Goal: Information Seeking & Learning: Compare options

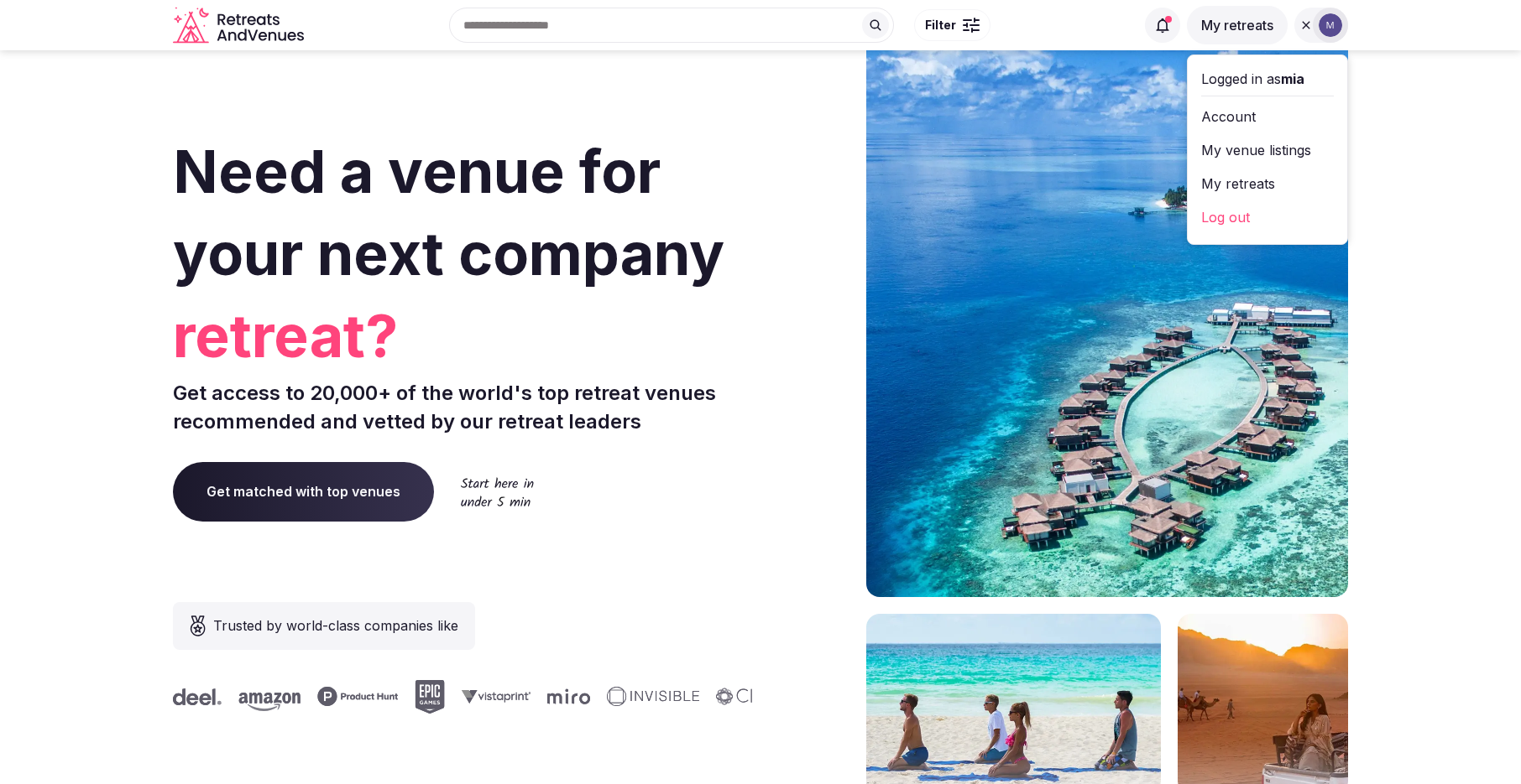
click at [1275, 149] on link "My venue listings" at bounding box center [1267, 150] width 132 height 27
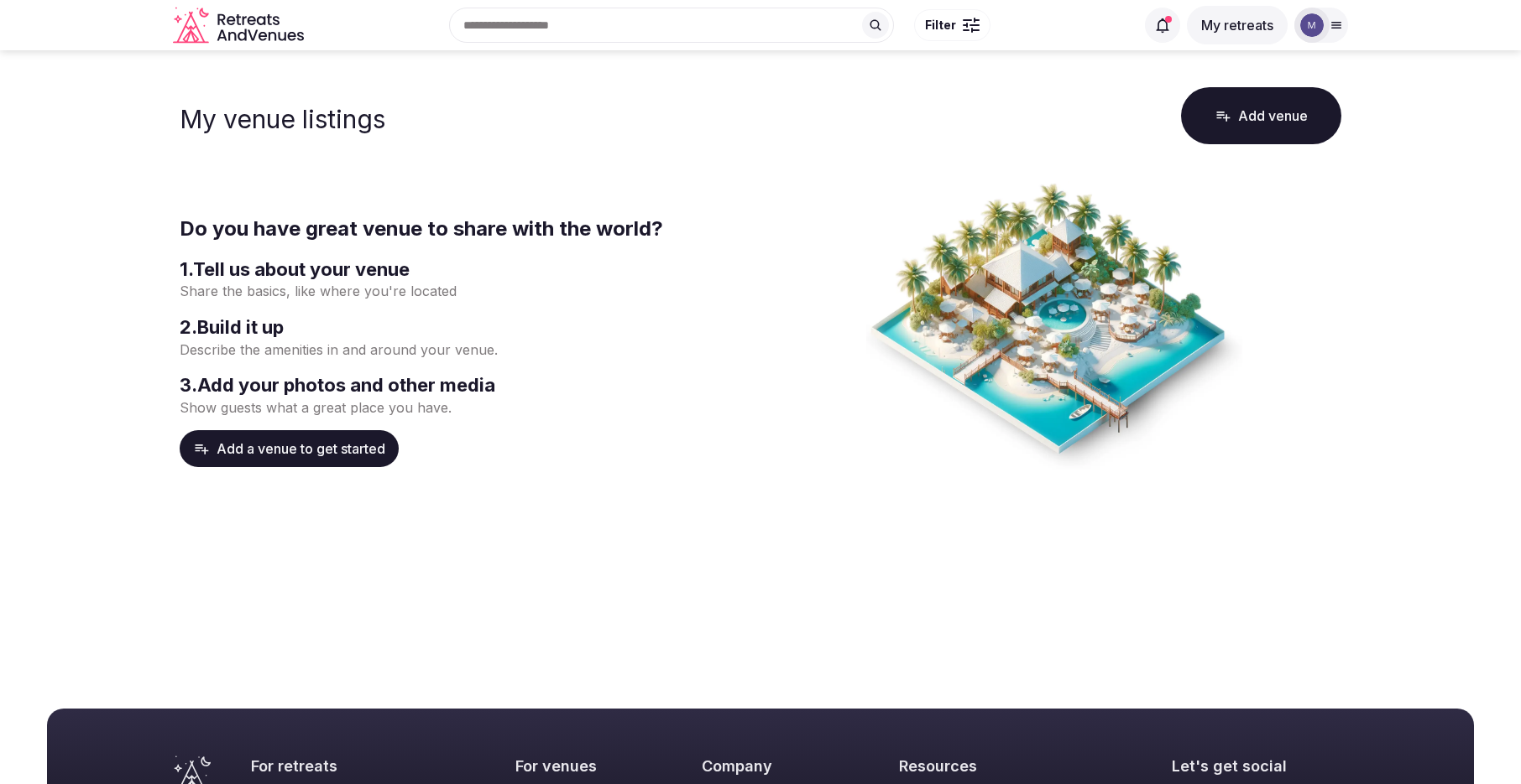
click at [1322, 32] on div at bounding box center [1312, 26] width 24 height 24
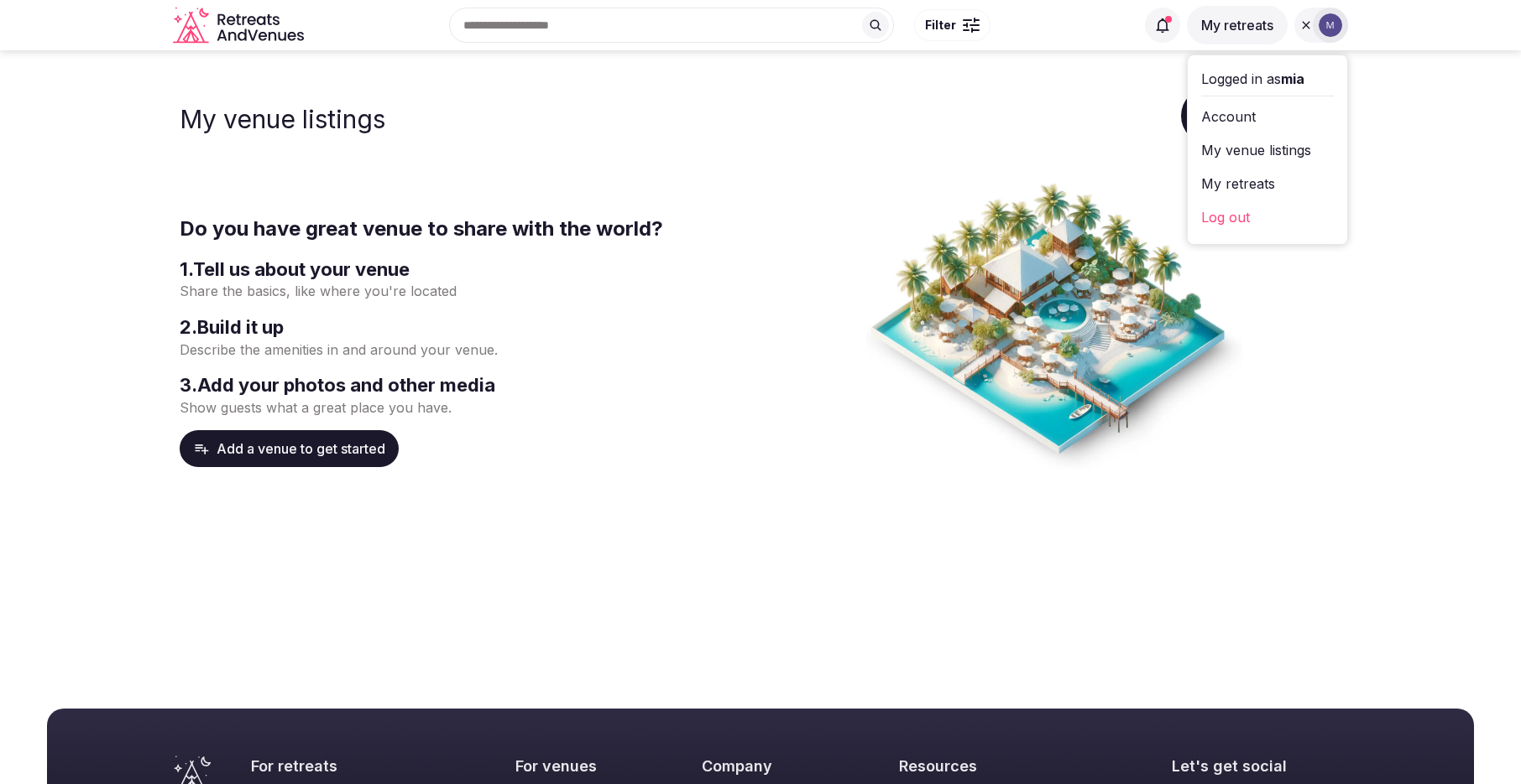
click at [1274, 182] on link "My retreats" at bounding box center [1267, 183] width 132 height 27
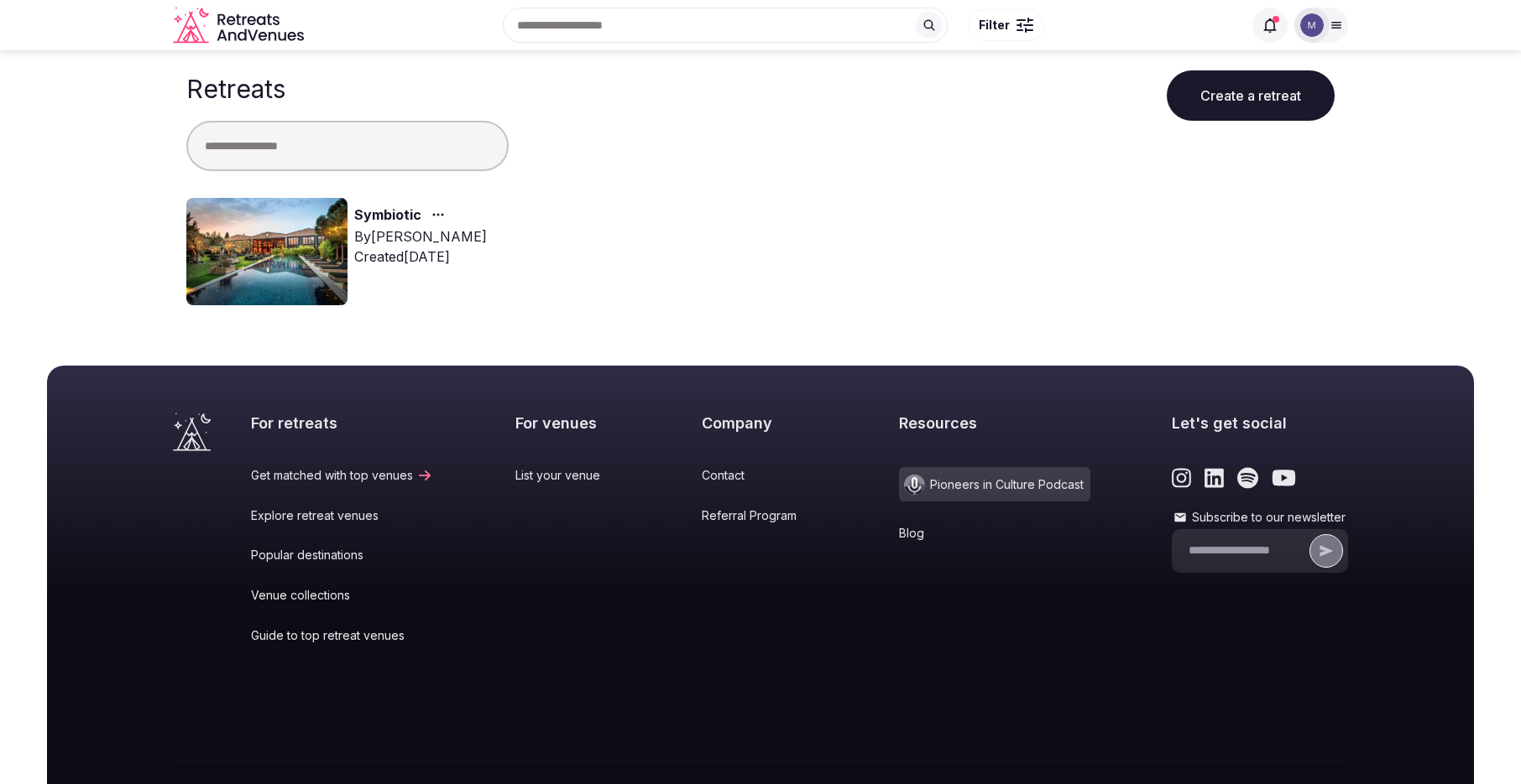
click at [400, 208] on link "Symbiotic" at bounding box center [388, 216] width 68 height 22
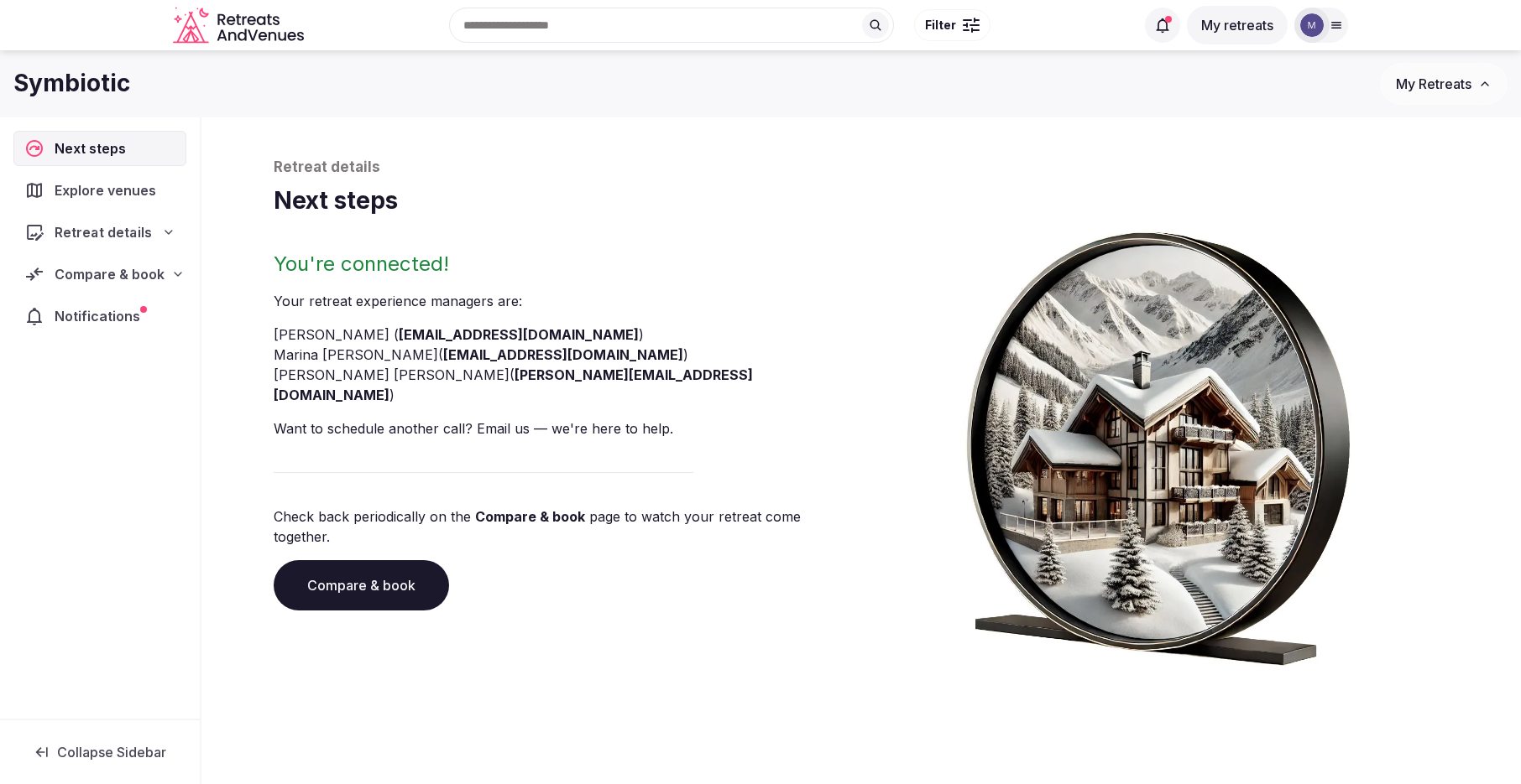
click at [156, 232] on div "Retreat details" at bounding box center [99, 233] width 151 height 20
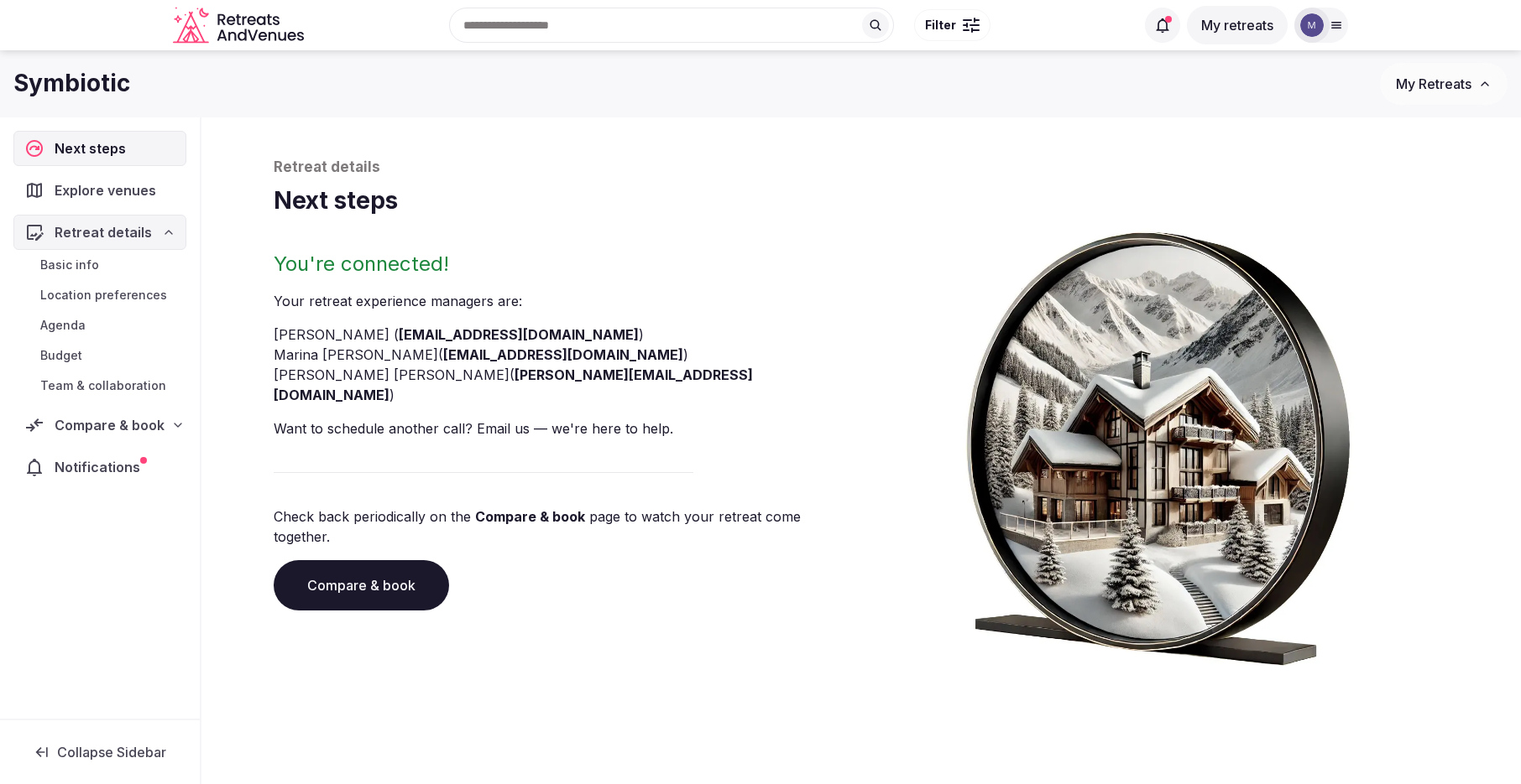
click at [156, 232] on div "Retreat details" at bounding box center [99, 233] width 151 height 20
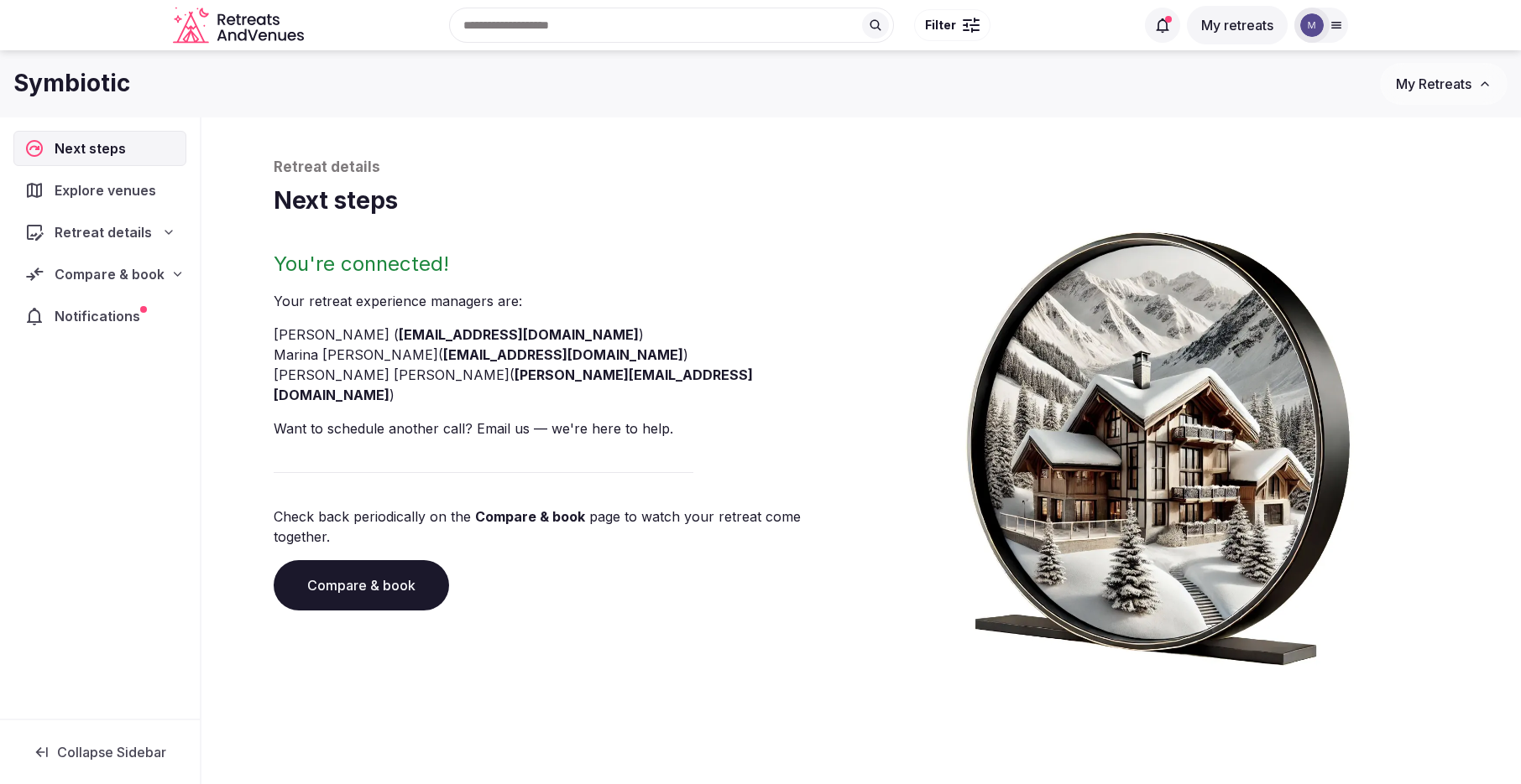
click at [155, 282] on span "Compare & book" at bounding box center [109, 274] width 109 height 20
click at [149, 300] on span "Shortlisted venues (11)" at bounding box center [106, 307] width 132 height 17
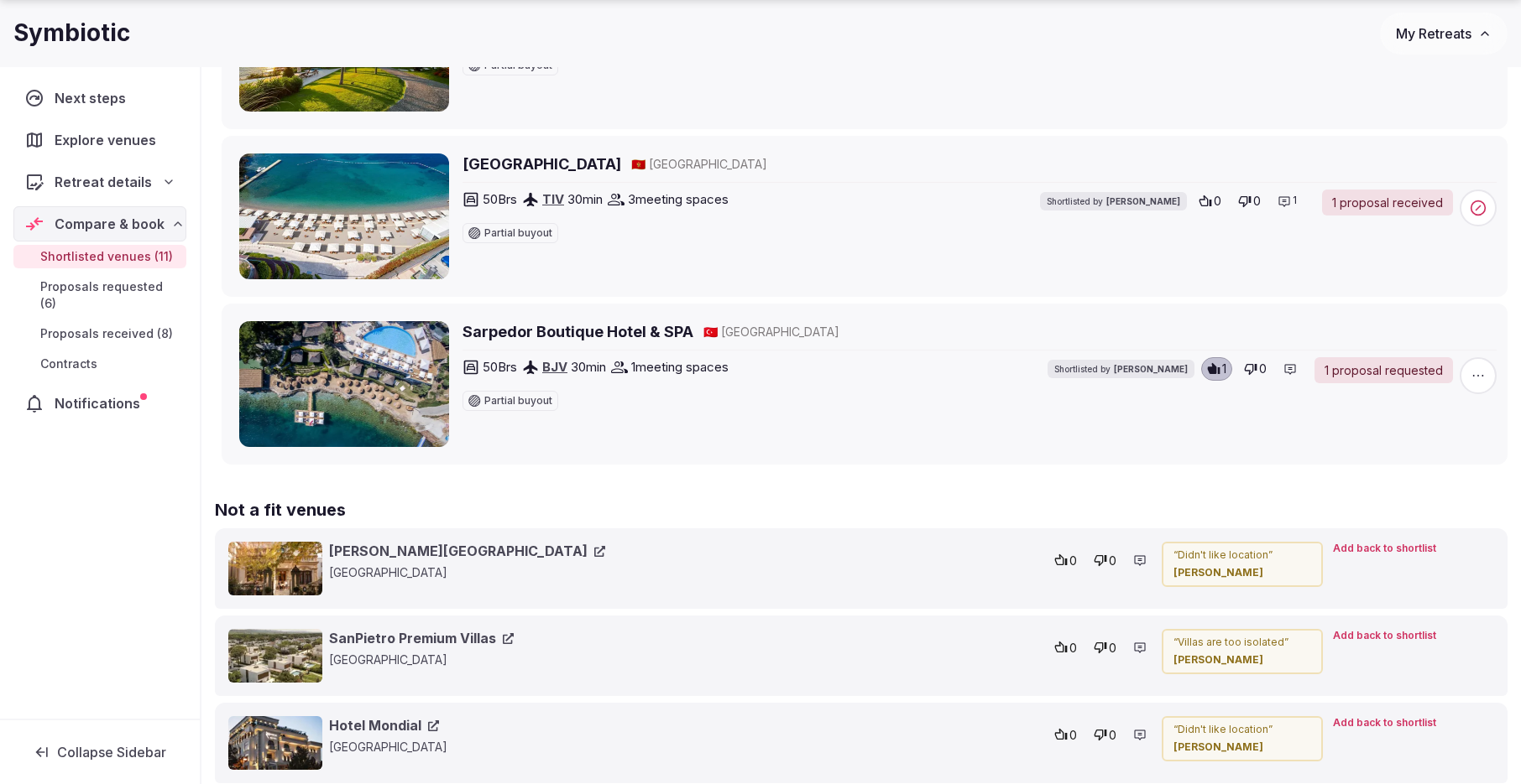
scroll to position [1917, 0]
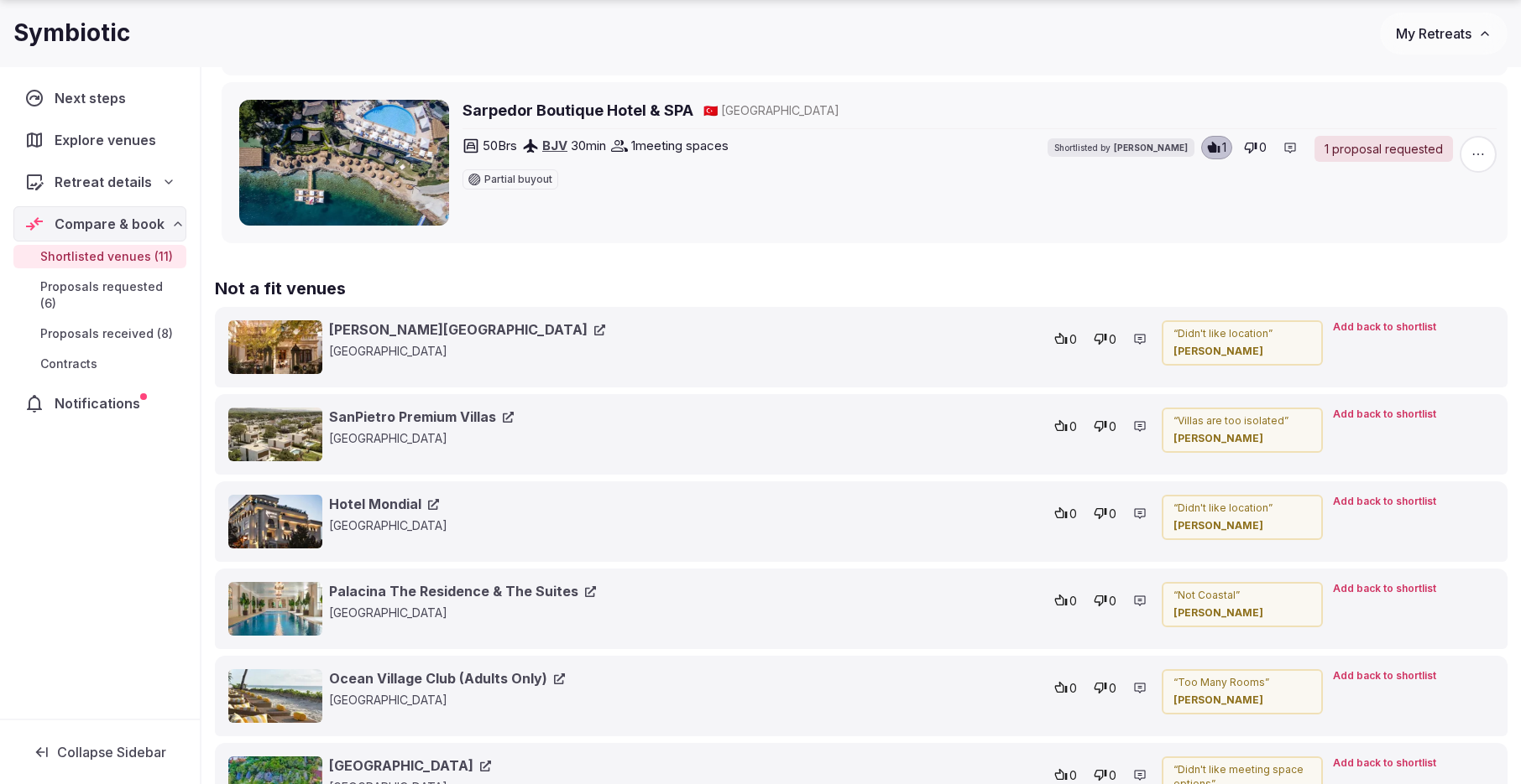
click at [101, 130] on span "Explore venues" at bounding box center [108, 140] width 108 height 20
click at [121, 127] on div "Explore venues" at bounding box center [100, 139] width 173 height 35
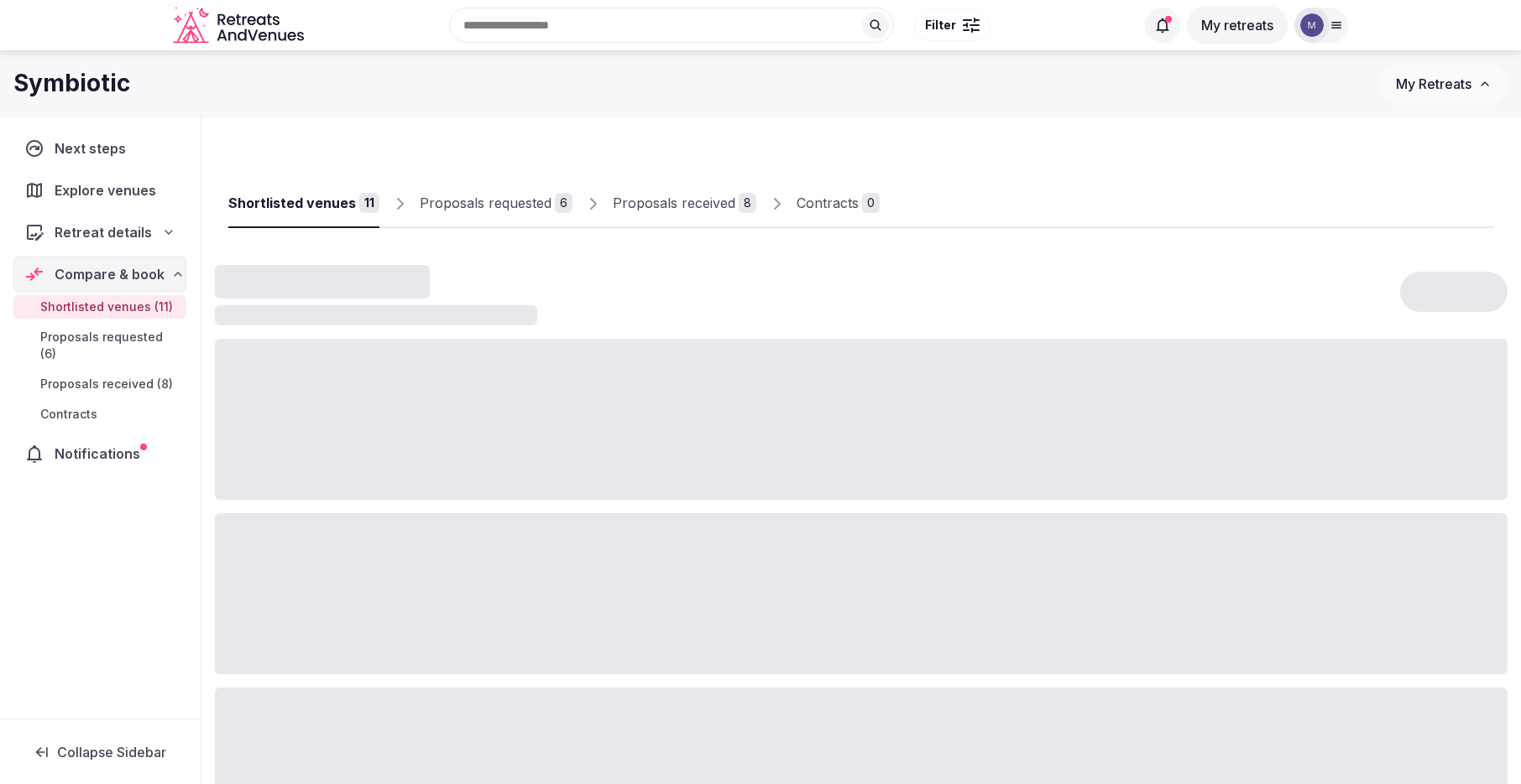
click at [86, 192] on span "Explore venues" at bounding box center [108, 191] width 108 height 20
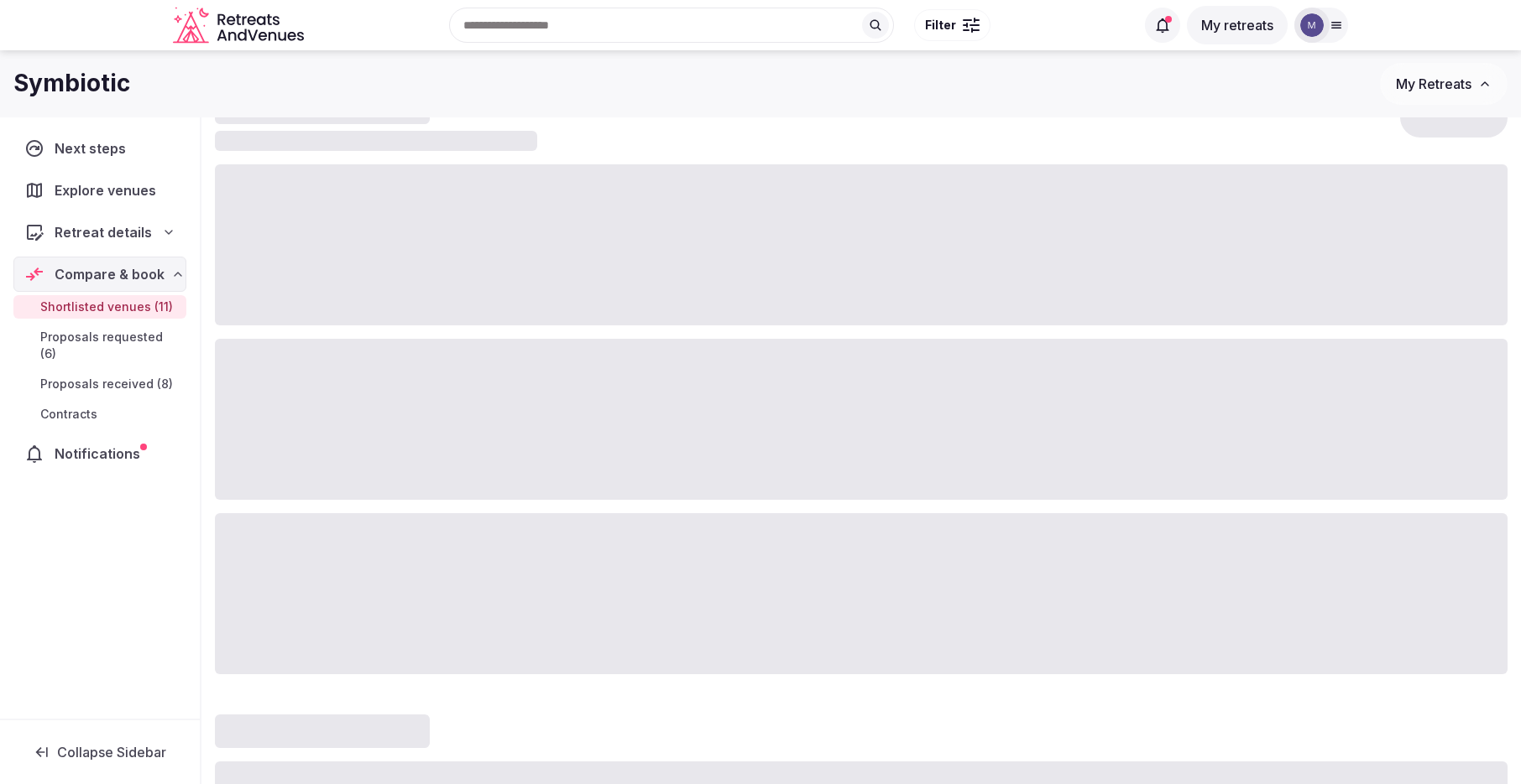
scroll to position [89, 0]
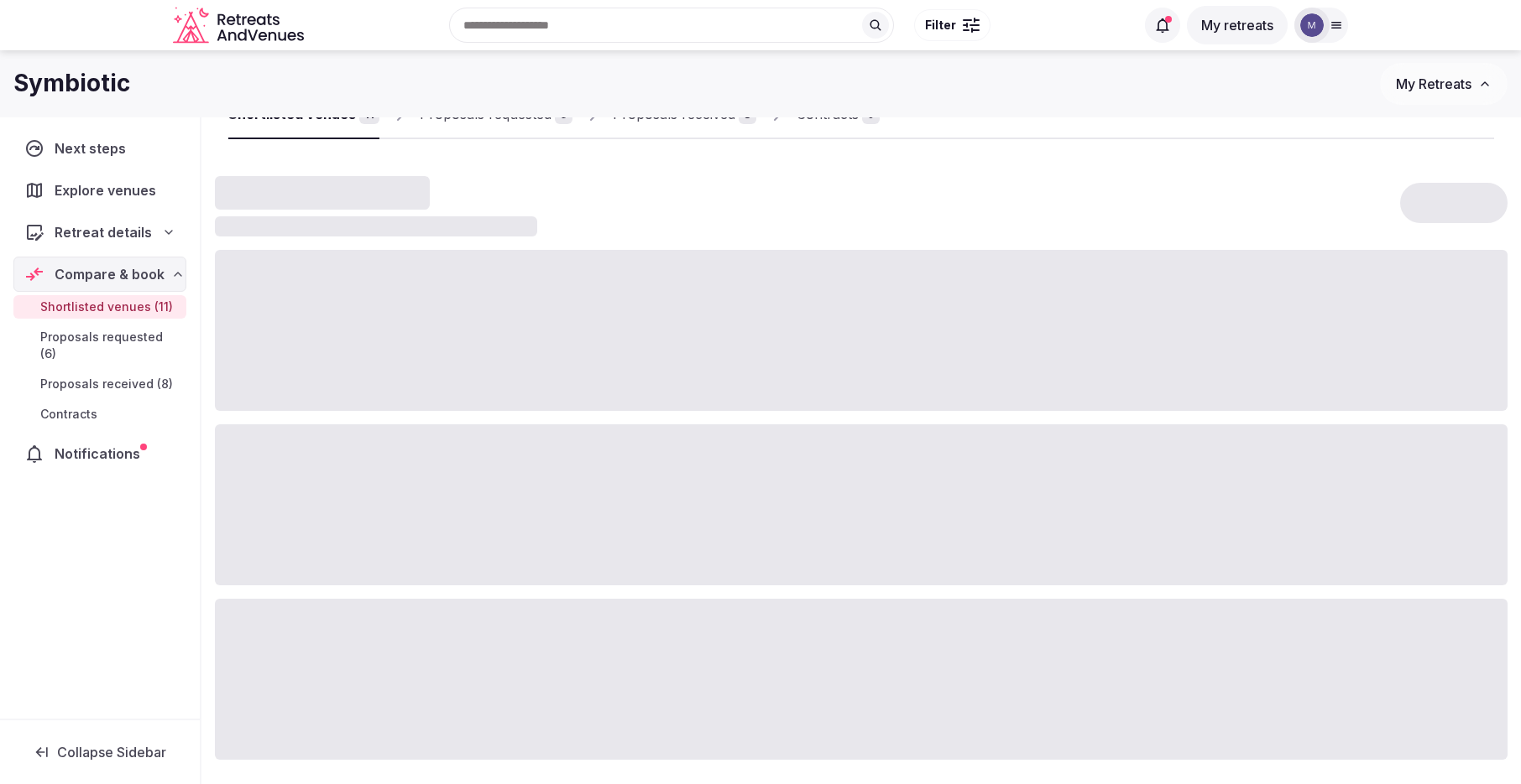
click at [209, 19] on icon "Retreats and Venues company logo" at bounding box center [240, 26] width 134 height 38
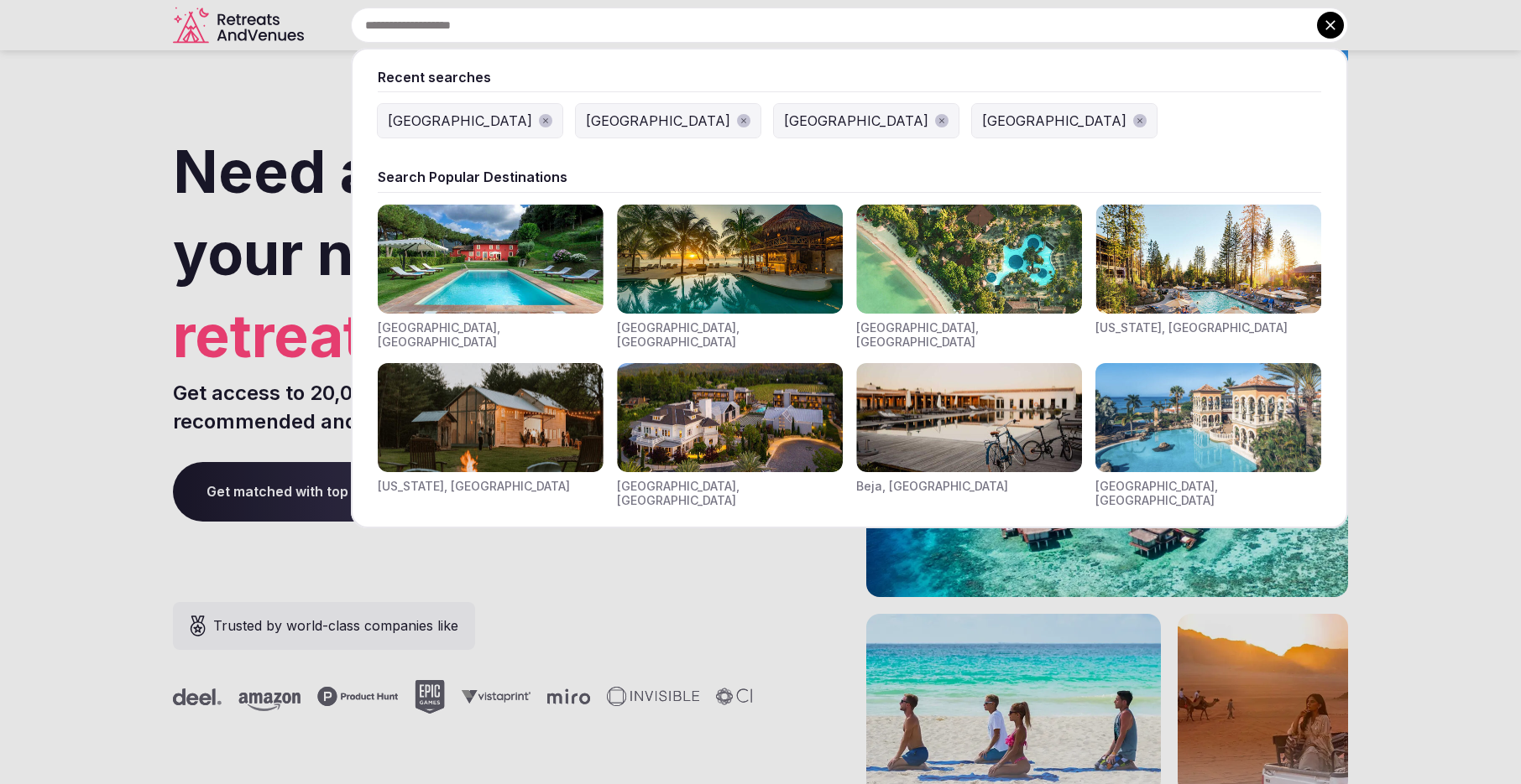
click at [504, 26] on div "Recent searches [GEOGRAPHIC_DATA] [GEOGRAPHIC_DATA] [GEOGRAPHIC_DATA] [GEOGRAPH…" at bounding box center [829, 25] width 1038 height 35
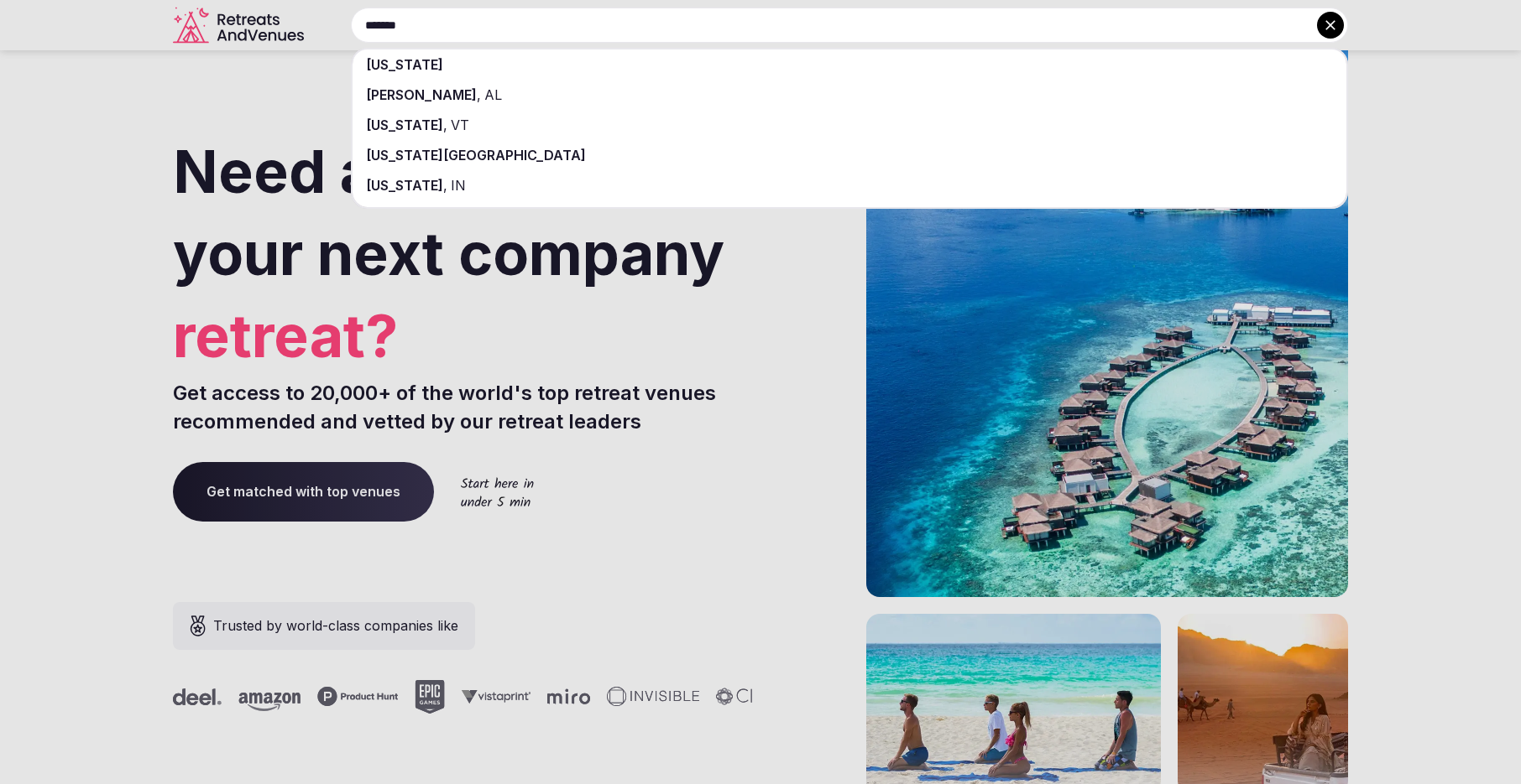
type input "*******"
click at [548, 63] on div "[US_STATE]" at bounding box center [850, 65] width 994 height 30
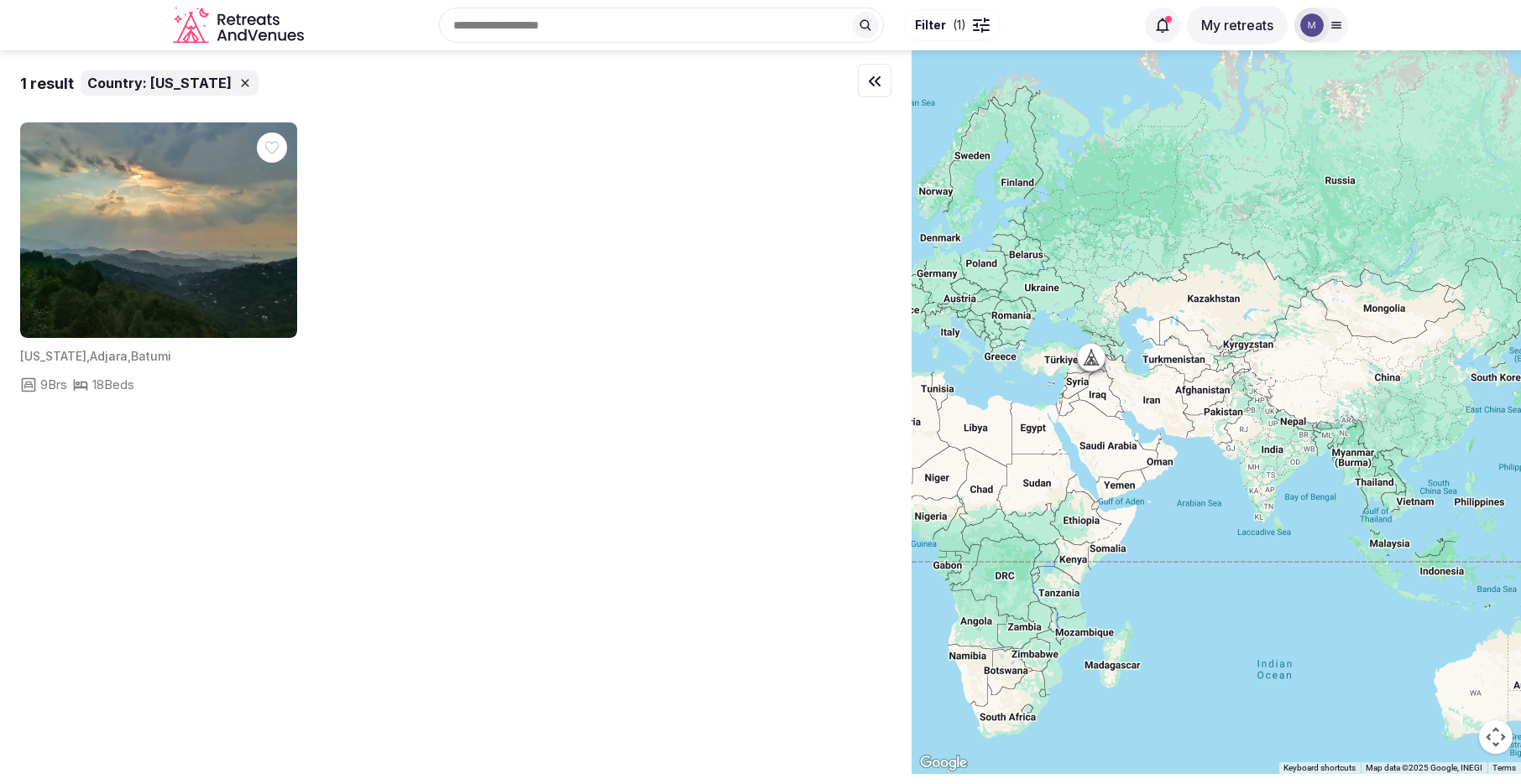
drag, startPoint x: 1183, startPoint y: 650, endPoint x: 1010, endPoint y: 466, distance: 252.6
click at [1010, 466] on div at bounding box center [1216, 412] width 609 height 724
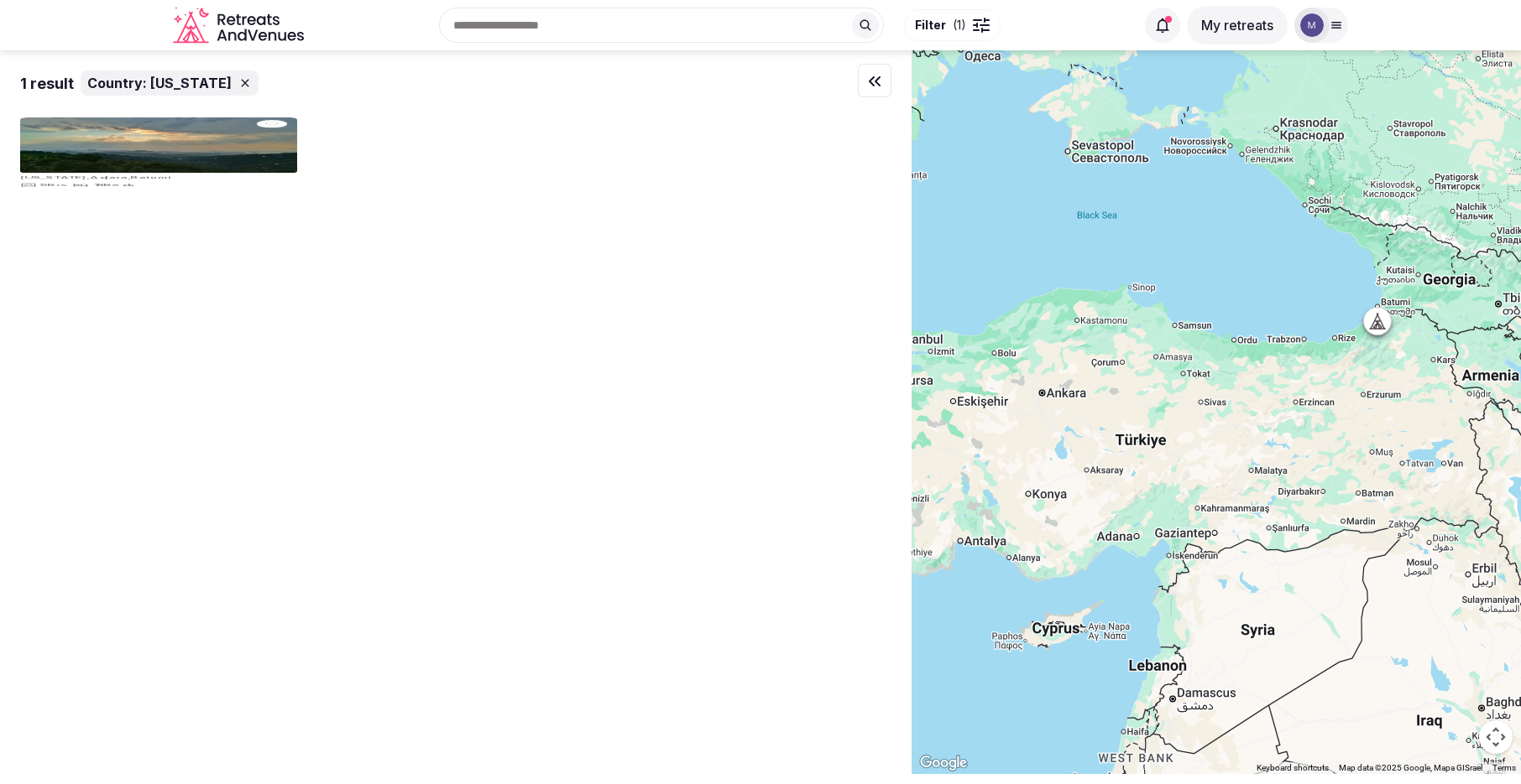
drag, startPoint x: 1092, startPoint y: 305, endPoint x: 1169, endPoint y: 482, distance: 193.0
click at [1169, 482] on div at bounding box center [1216, 412] width 609 height 724
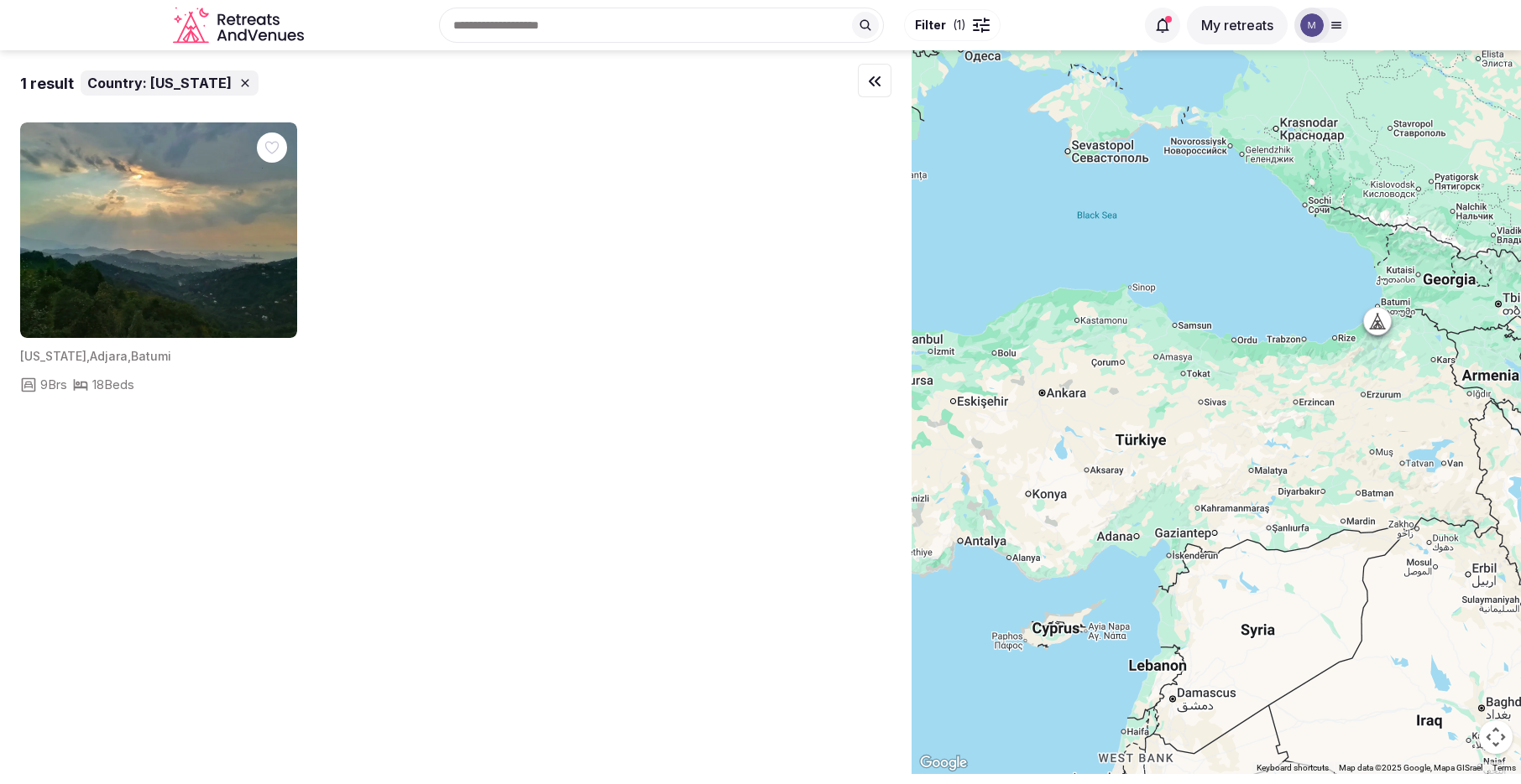
click at [220, 80] on div "Country: [US_STATE]" at bounding box center [169, 82] width 178 height 25
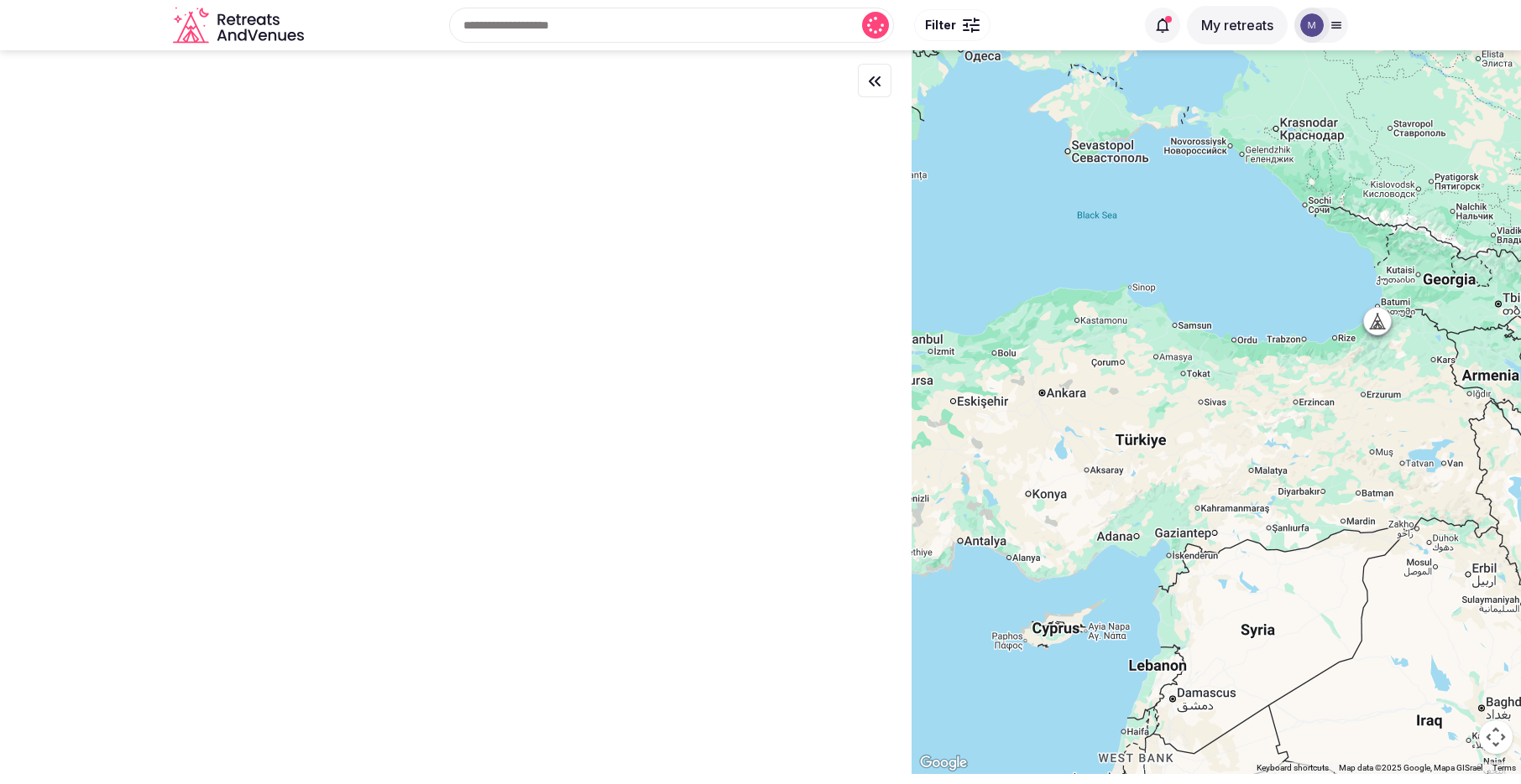
click at [605, 27] on input "text" at bounding box center [672, 25] width 445 height 35
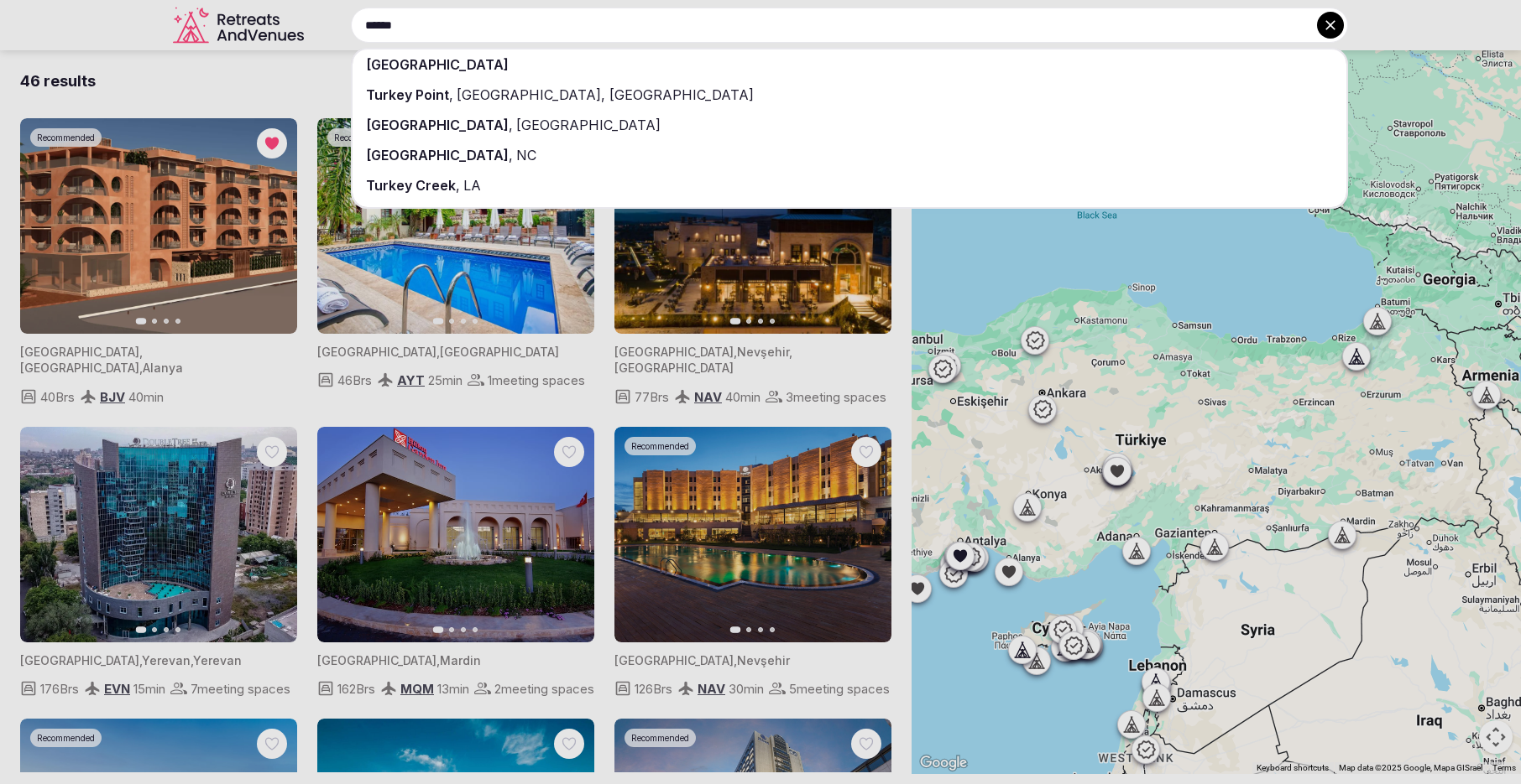
type input "******"
click at [608, 72] on div "[GEOGRAPHIC_DATA]" at bounding box center [850, 65] width 994 height 30
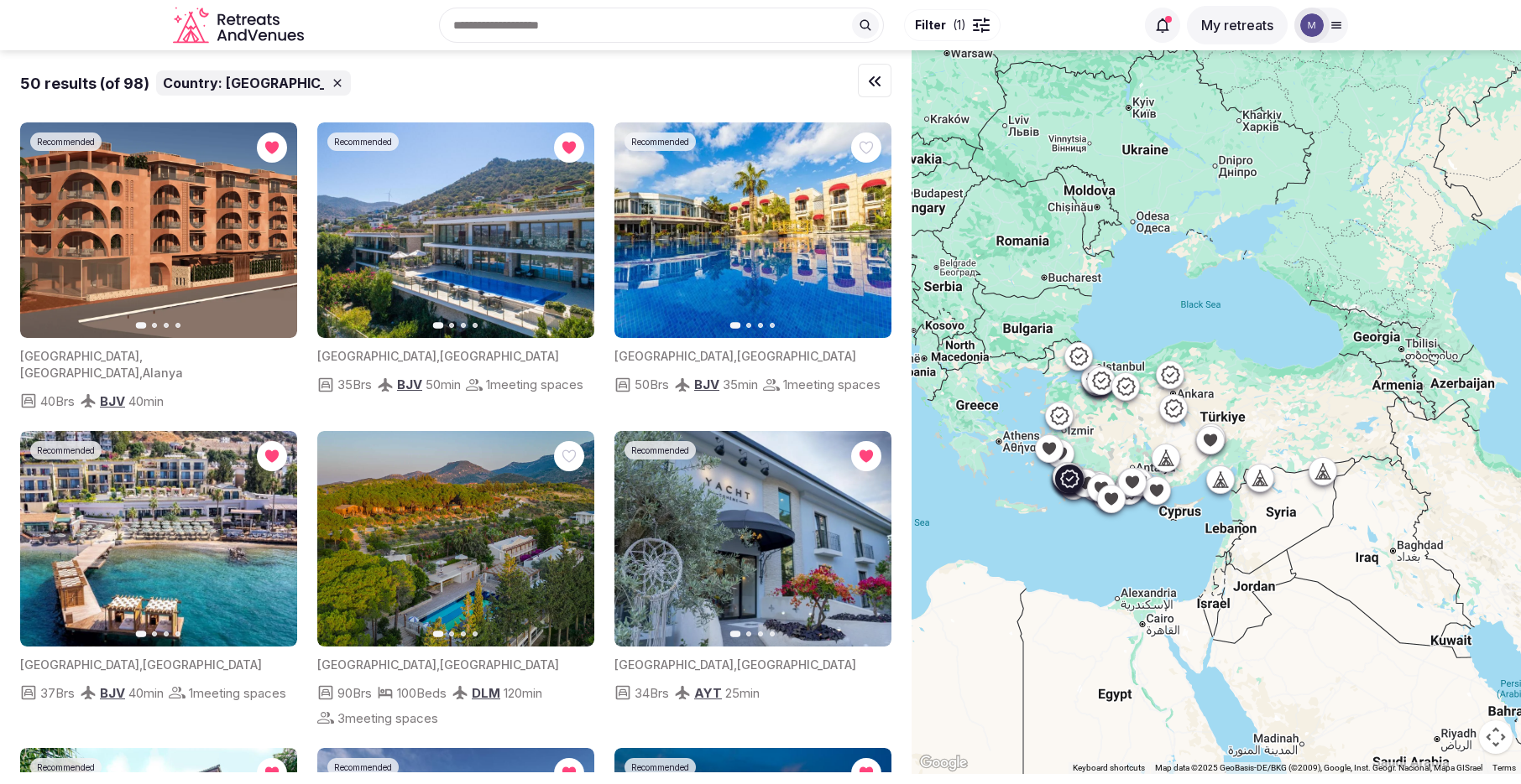
click at [873, 237] on button "Next slide" at bounding box center [868, 231] width 27 height 27
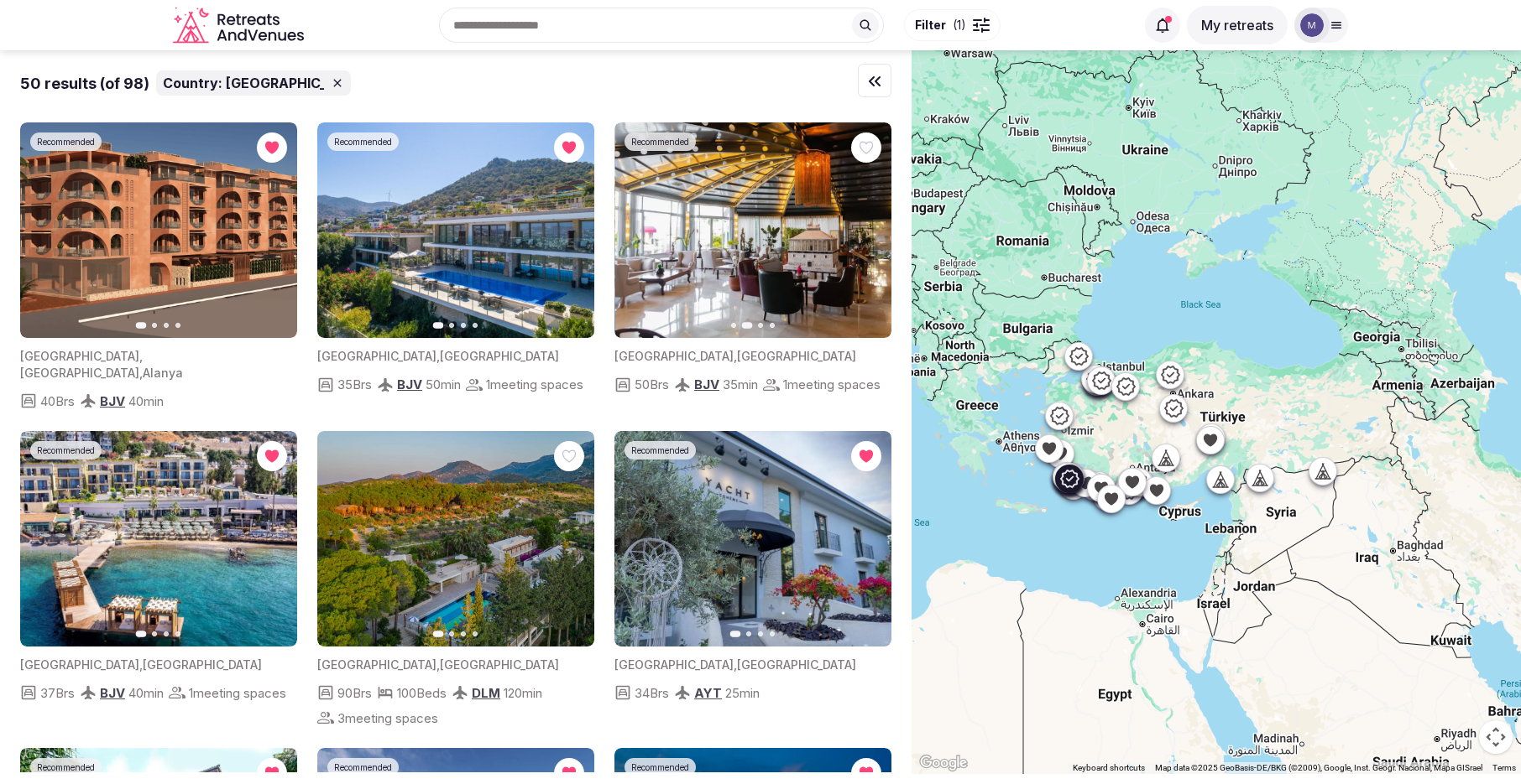
click at [873, 234] on icon "button" at bounding box center [868, 231] width 14 height 14
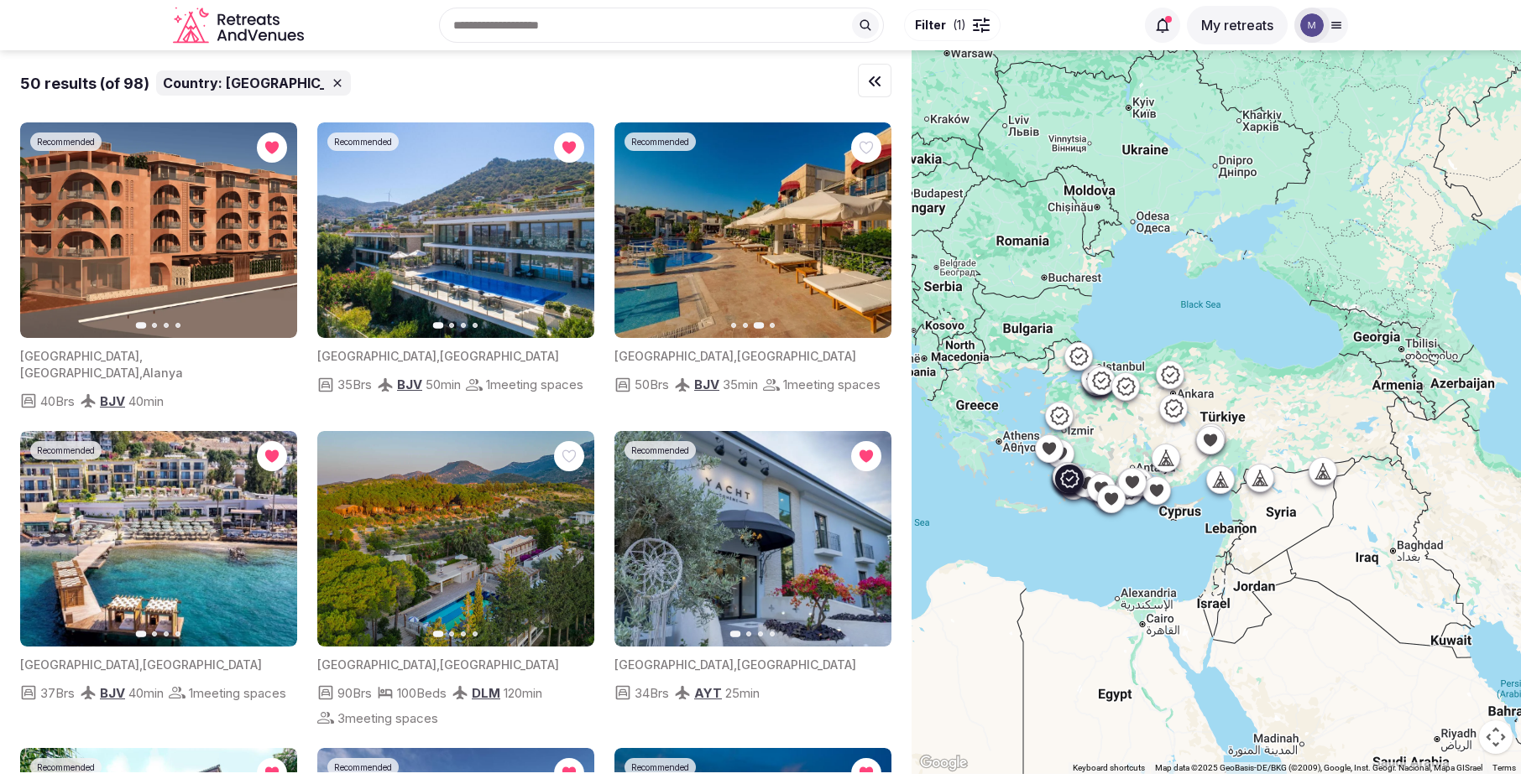
click at [873, 234] on icon "button" at bounding box center [868, 231] width 14 height 14
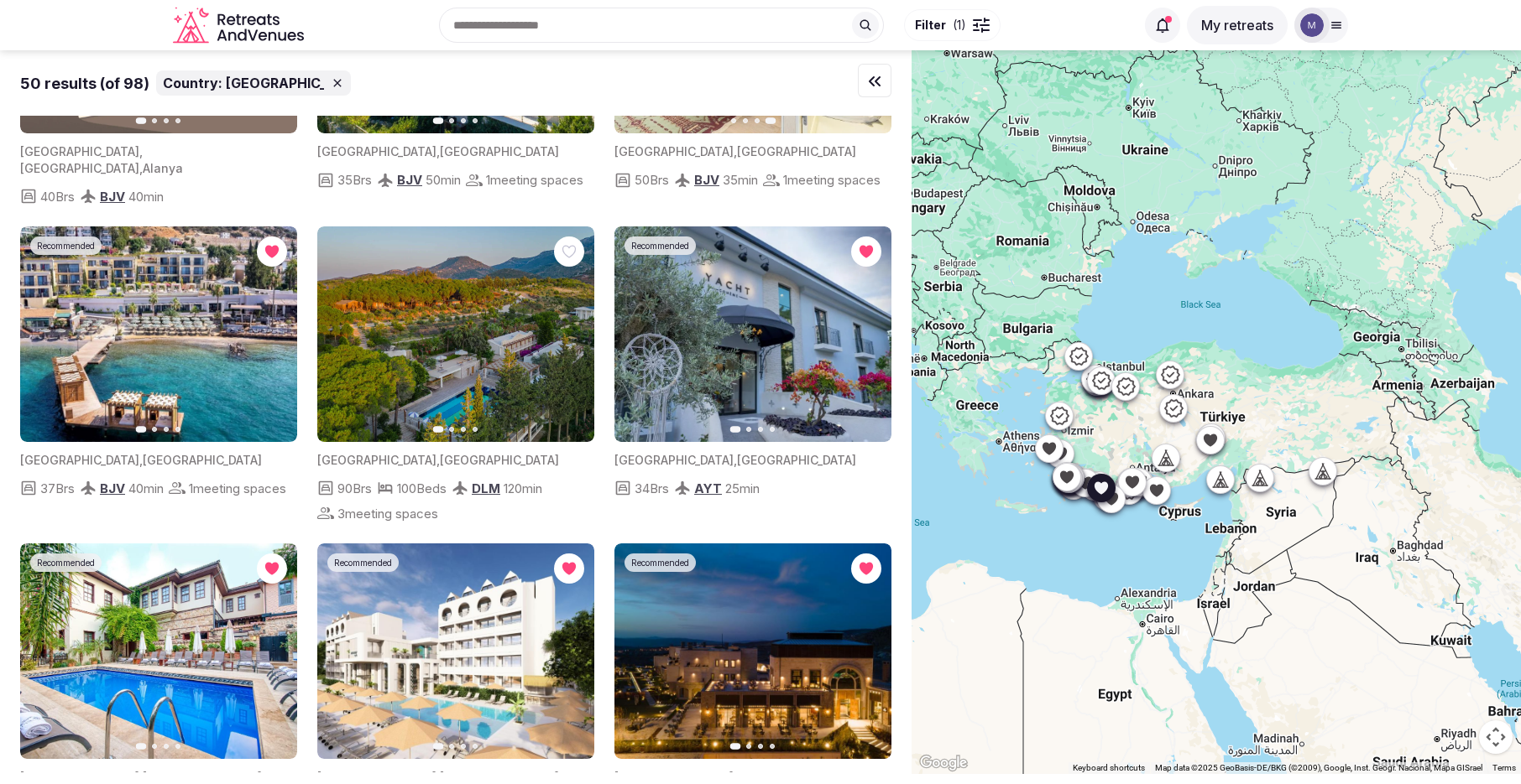
scroll to position [225, 0]
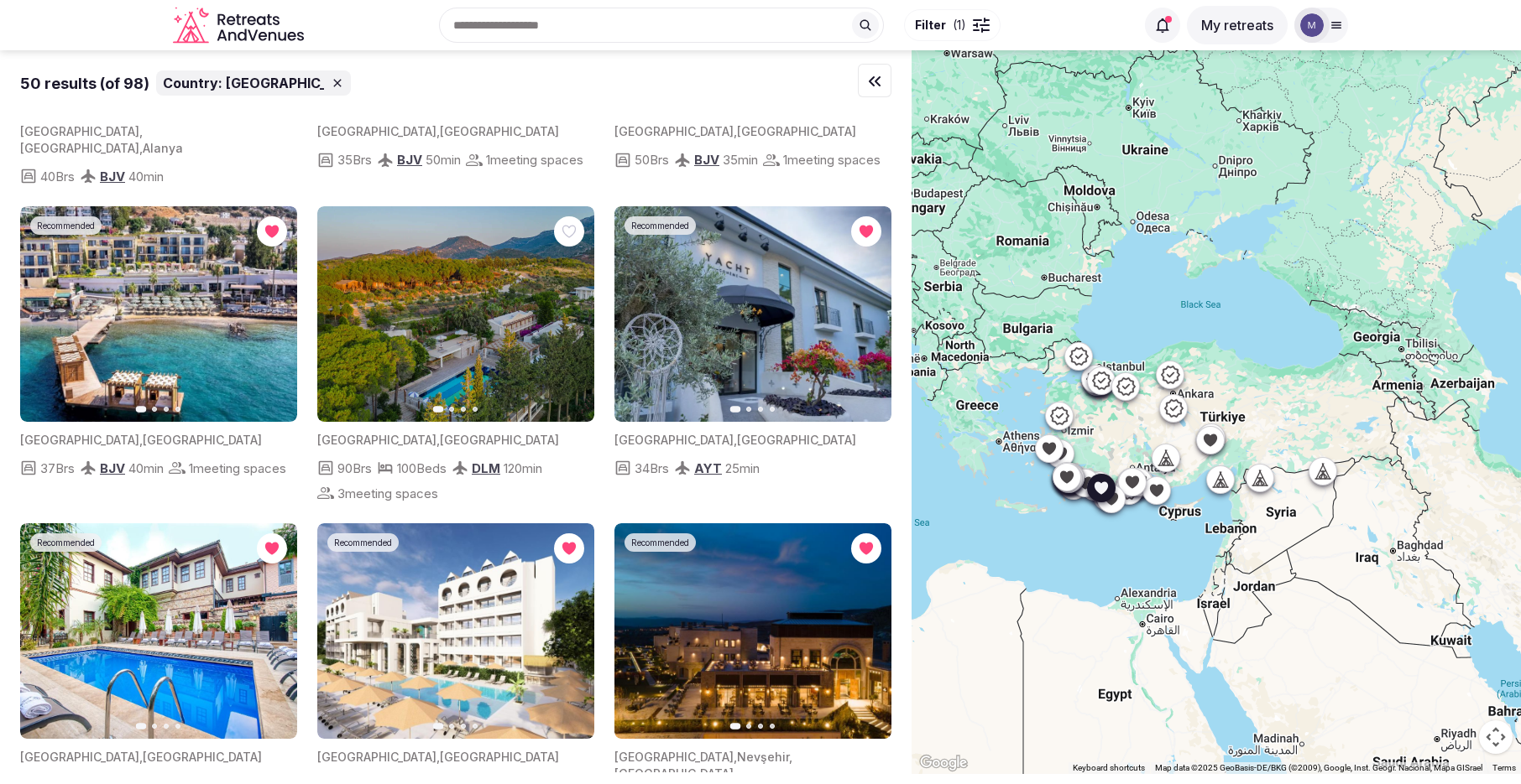
click at [865, 317] on icon "button" at bounding box center [868, 315] width 14 height 14
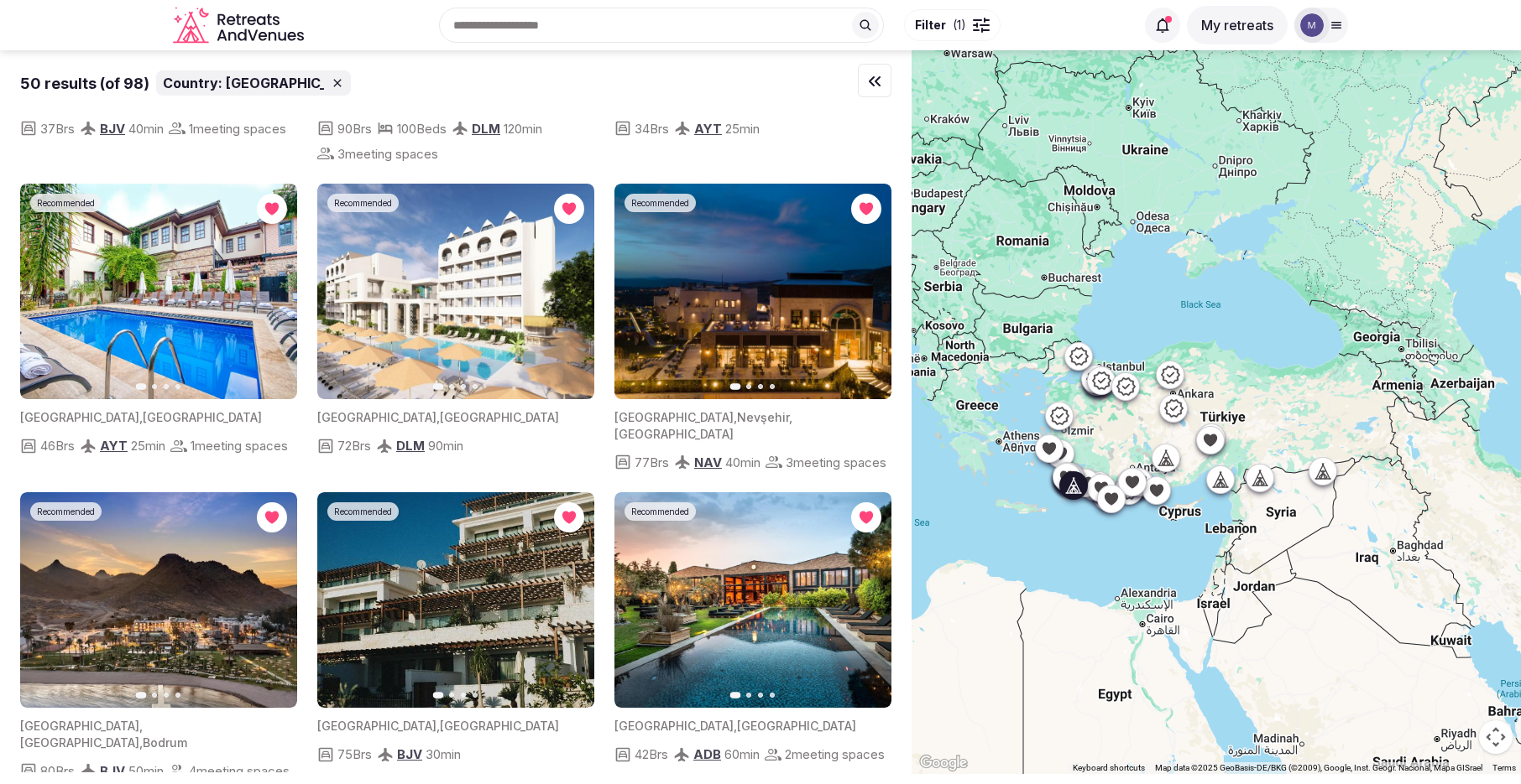
scroll to position [639, 0]
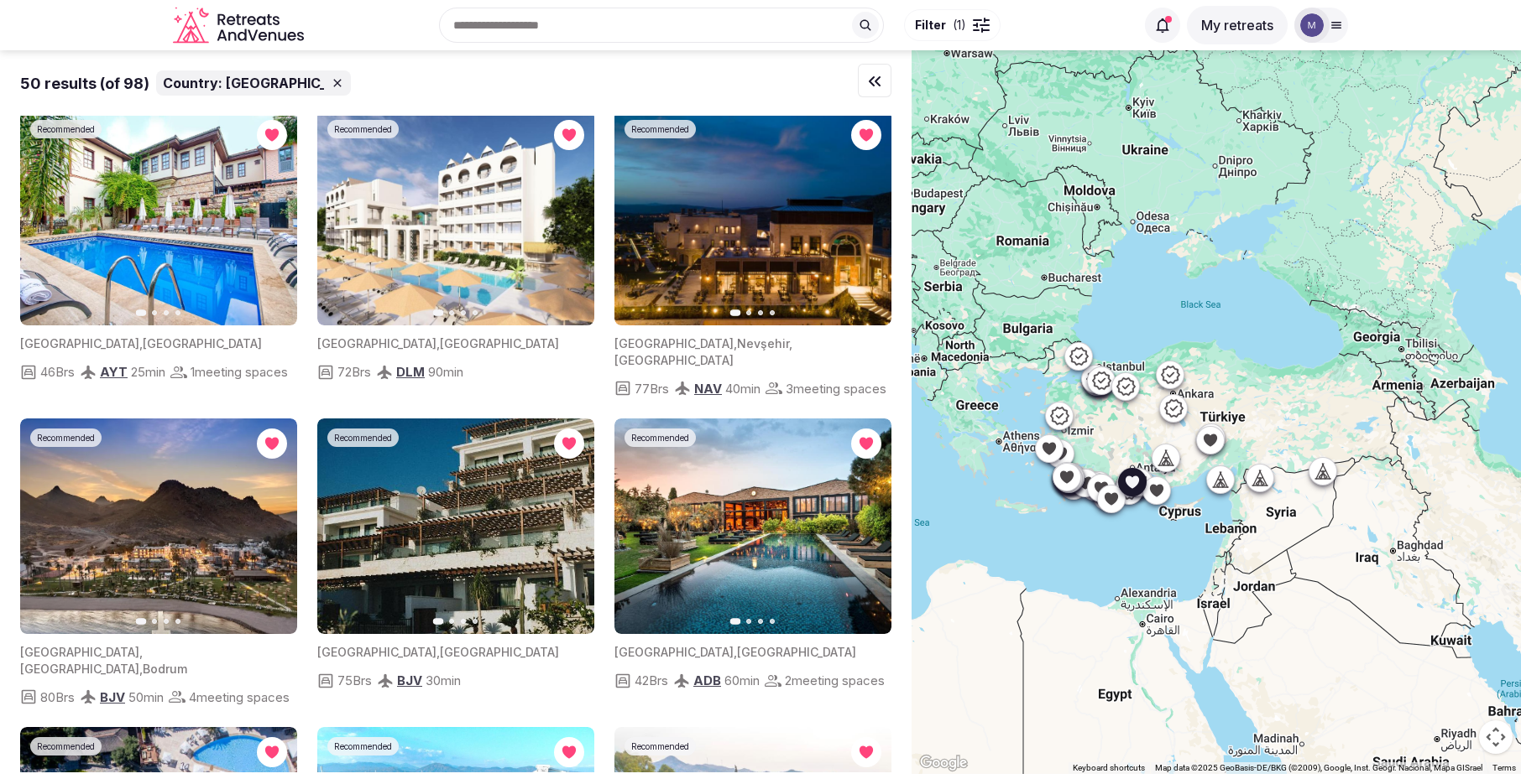
click at [266, 232] on button "Next slide" at bounding box center [273, 218] width 27 height 27
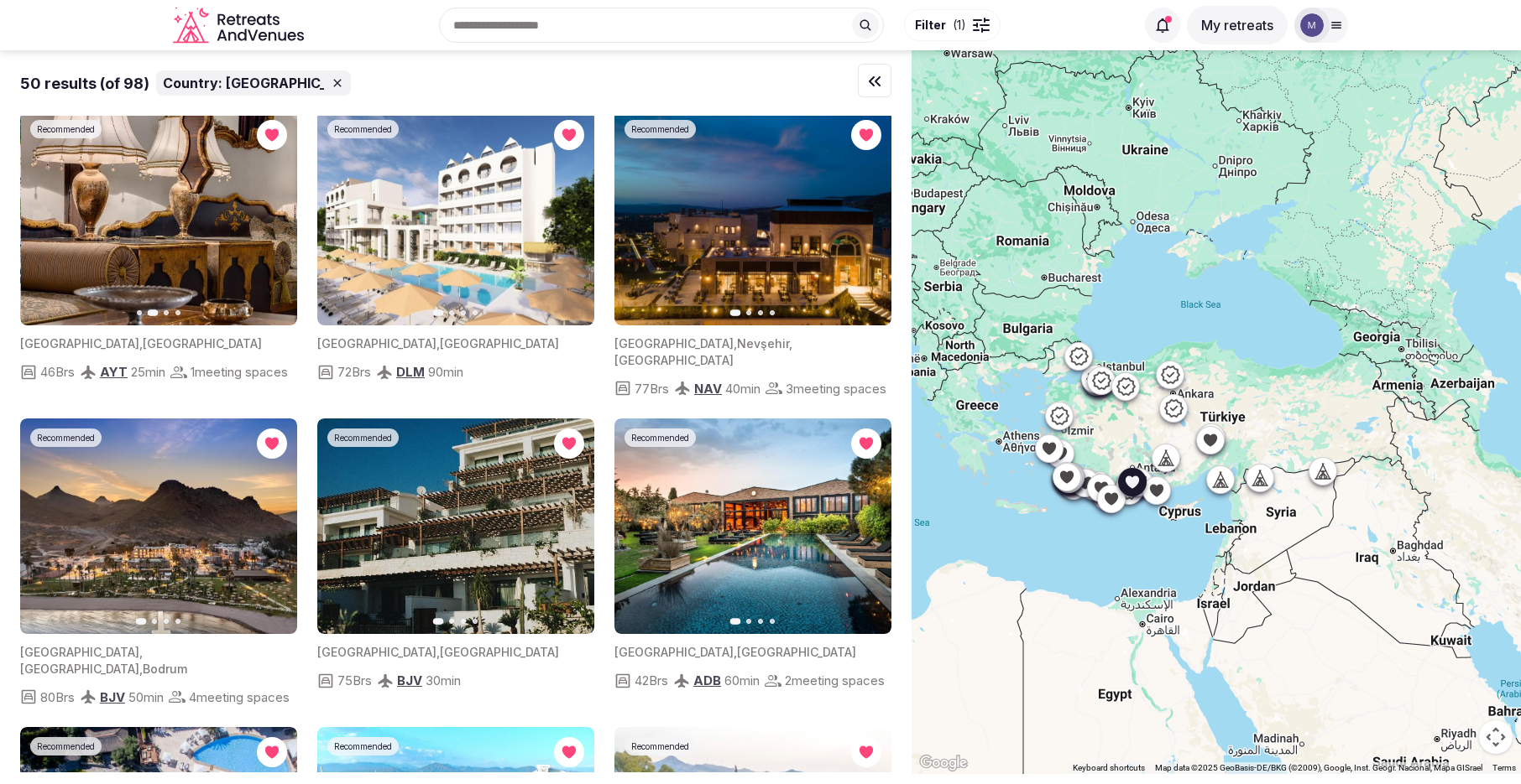
click at [268, 225] on icon "button" at bounding box center [274, 219] width 14 height 14
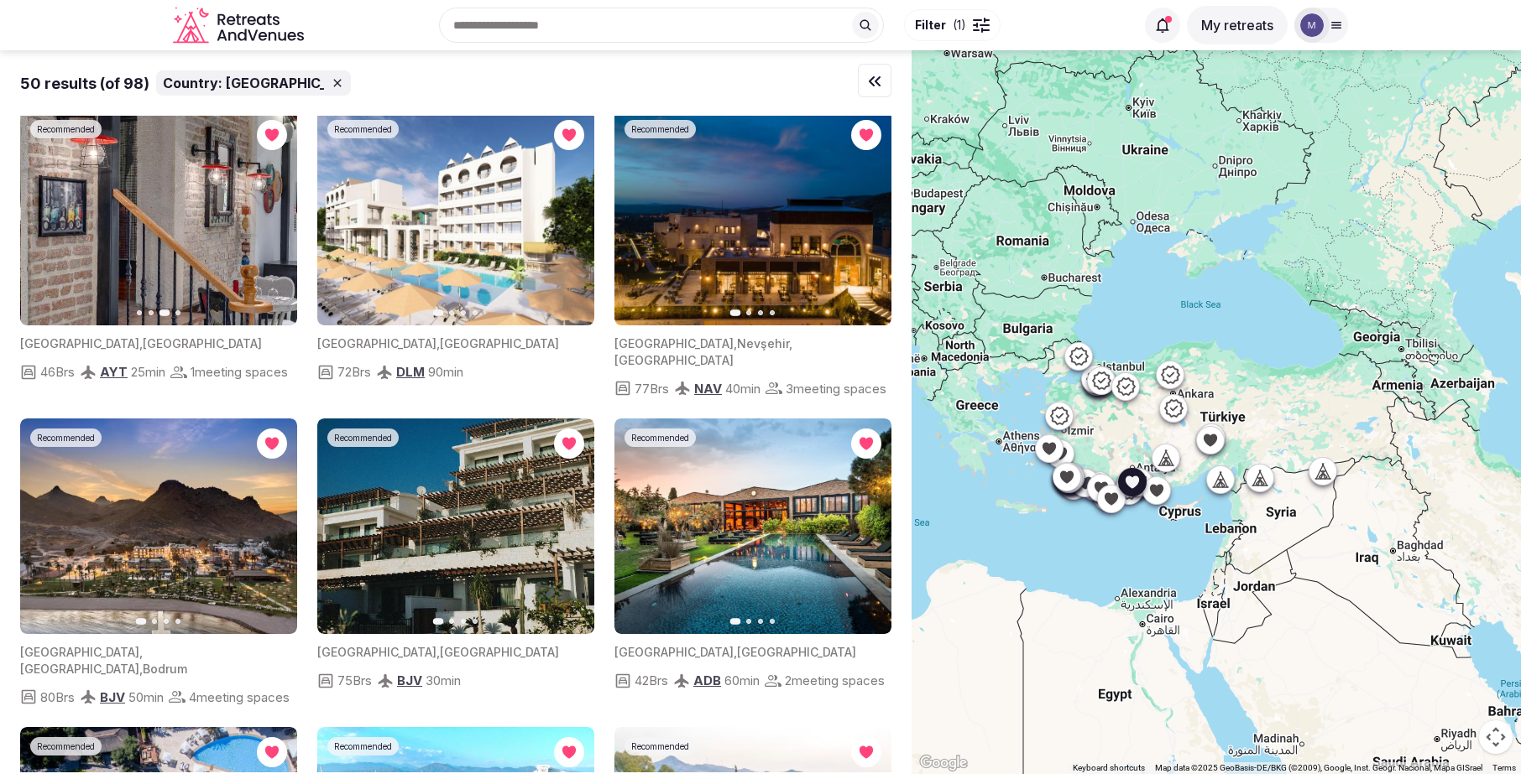
click at [268, 225] on icon "button" at bounding box center [274, 219] width 14 height 14
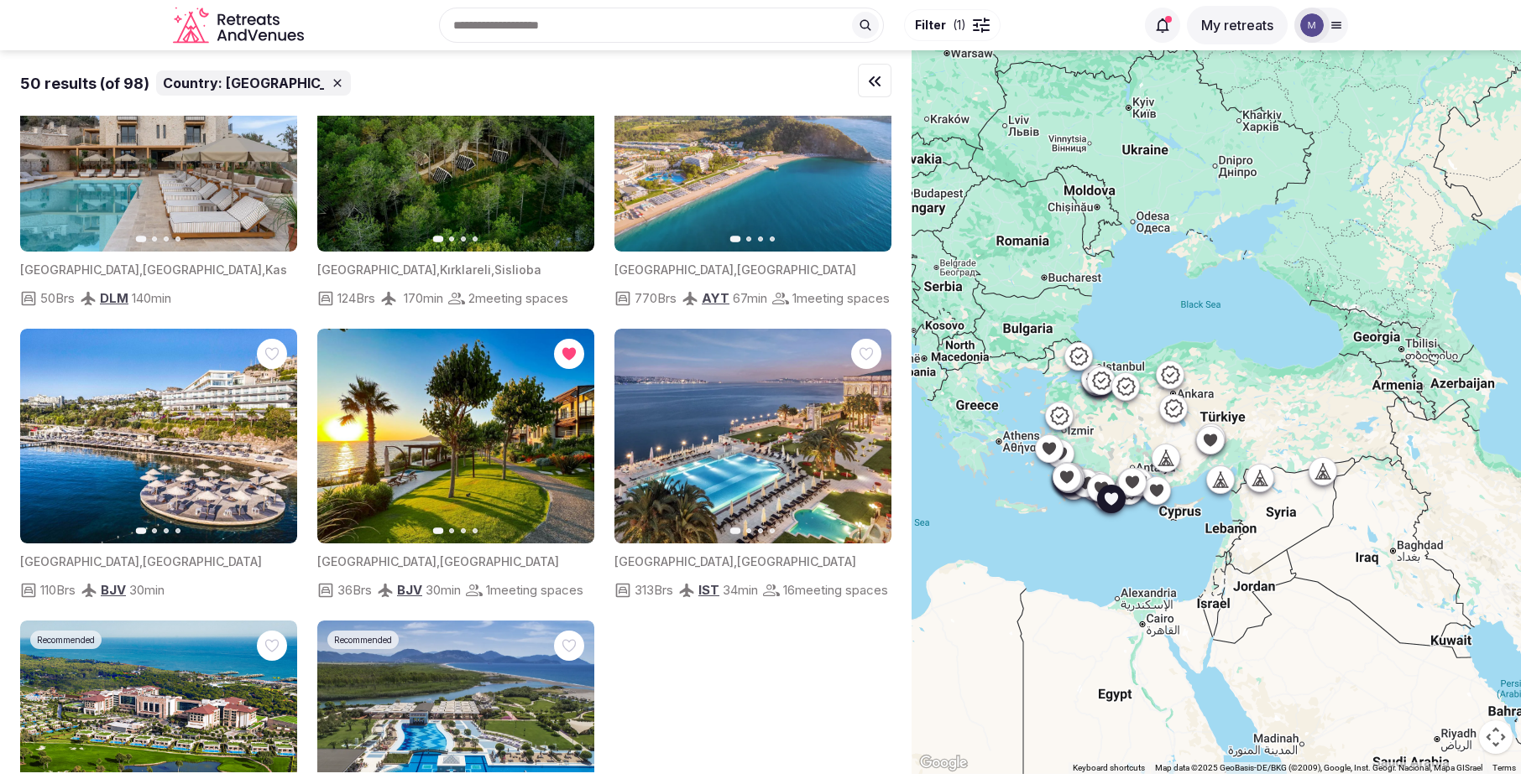
scroll to position [4388, 0]
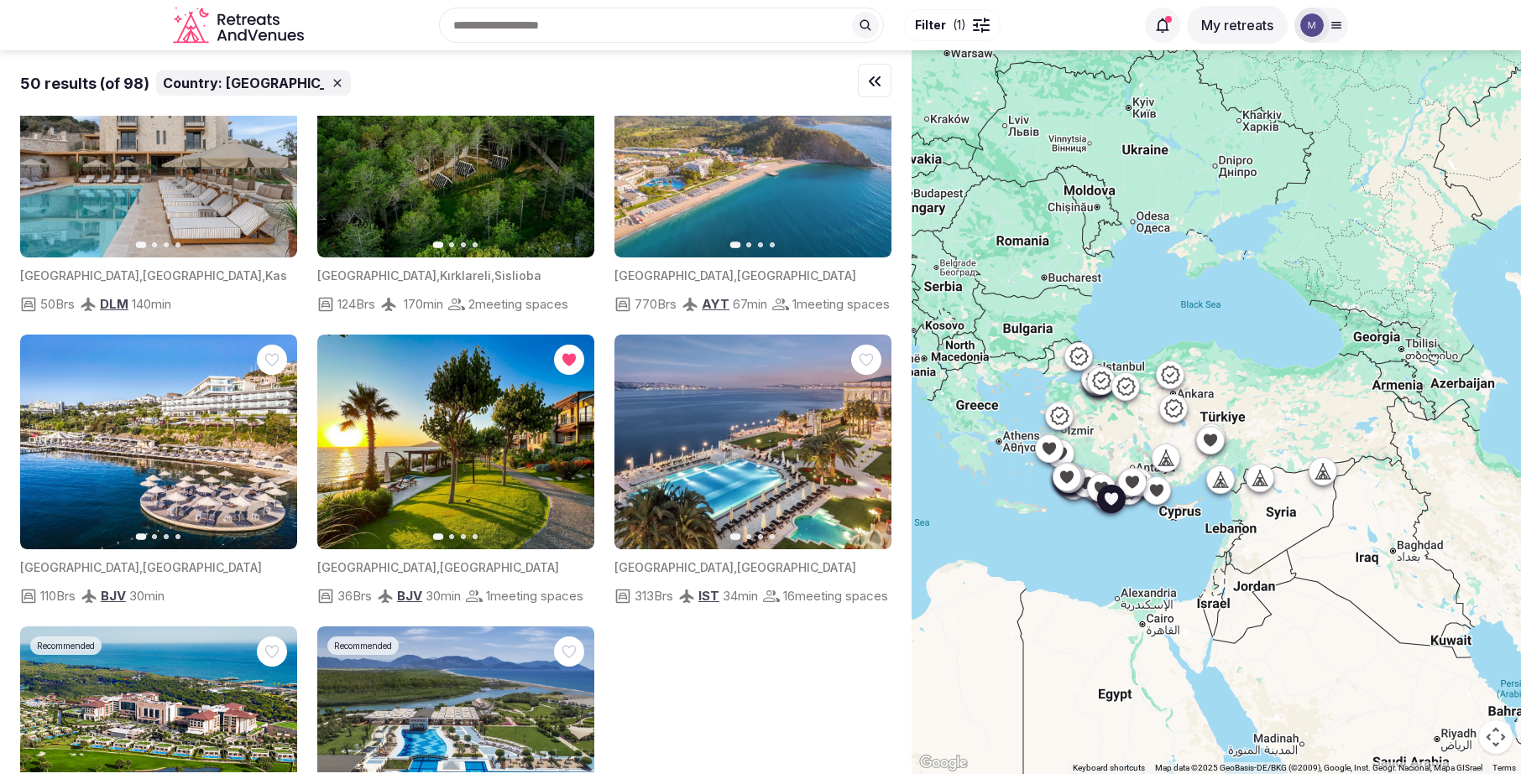
click at [277, 164] on button "Next slide" at bounding box center [273, 150] width 27 height 27
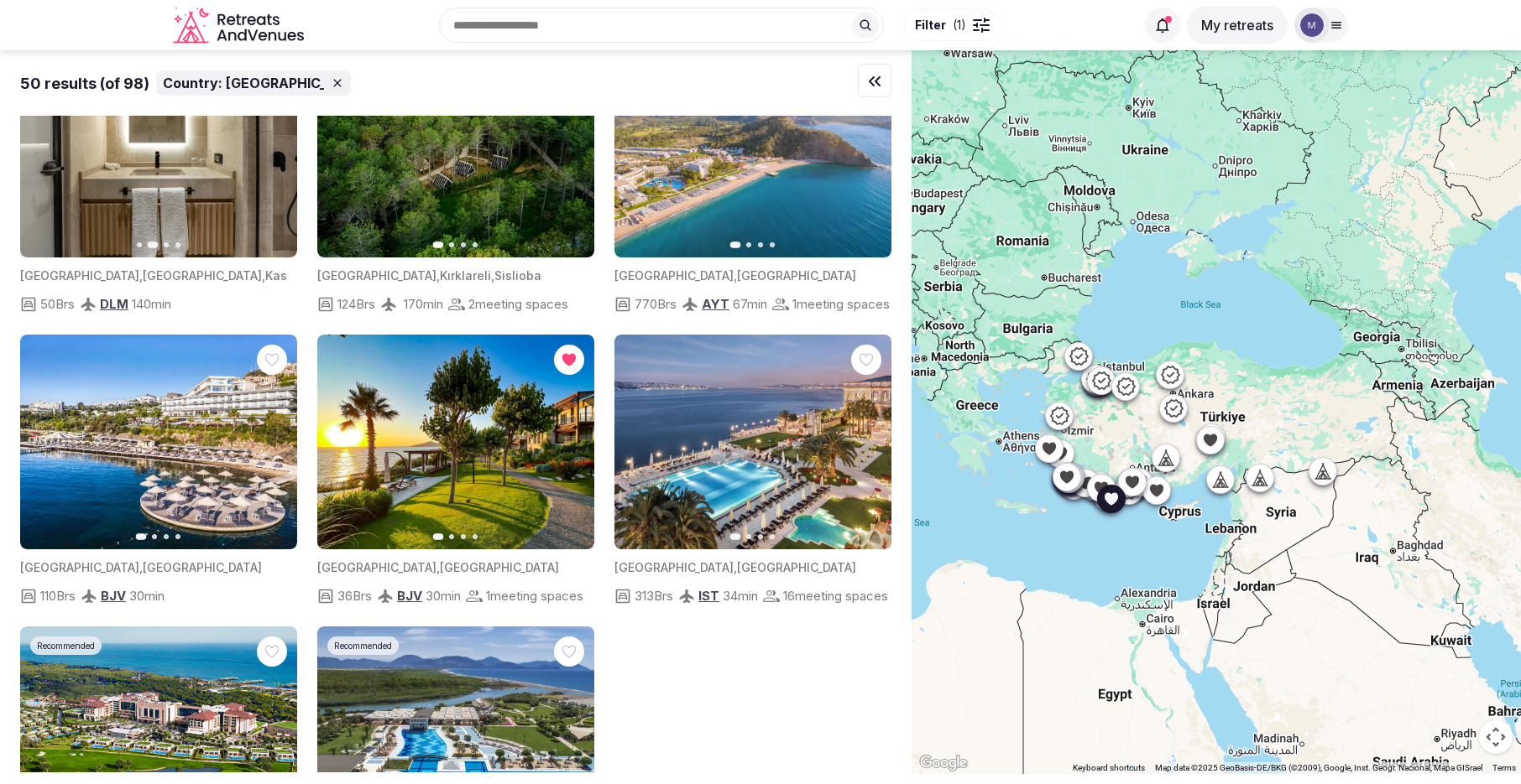
click at [277, 157] on icon "button" at bounding box center [274, 150] width 14 height 14
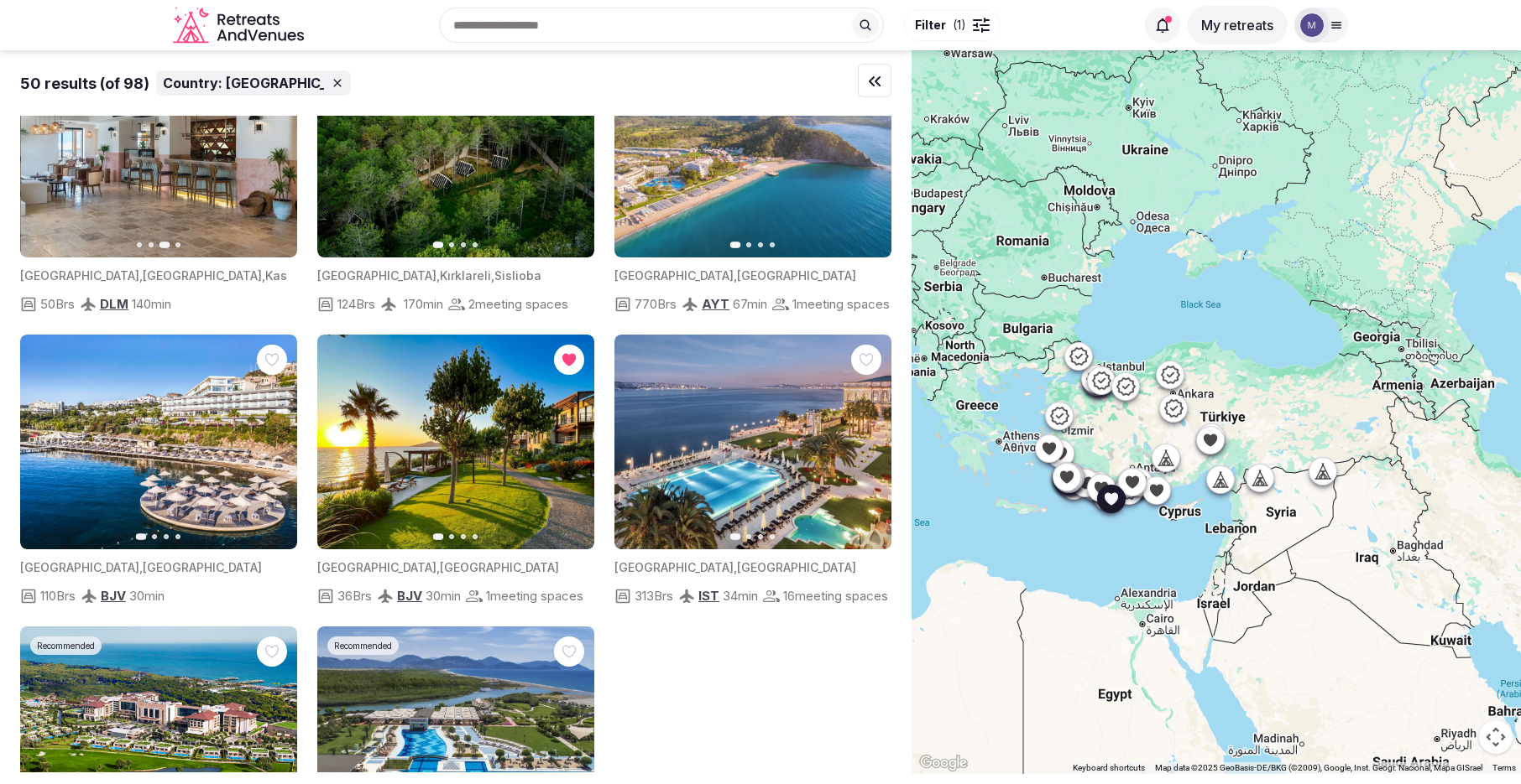
click at [277, 157] on icon "button" at bounding box center [274, 150] width 14 height 14
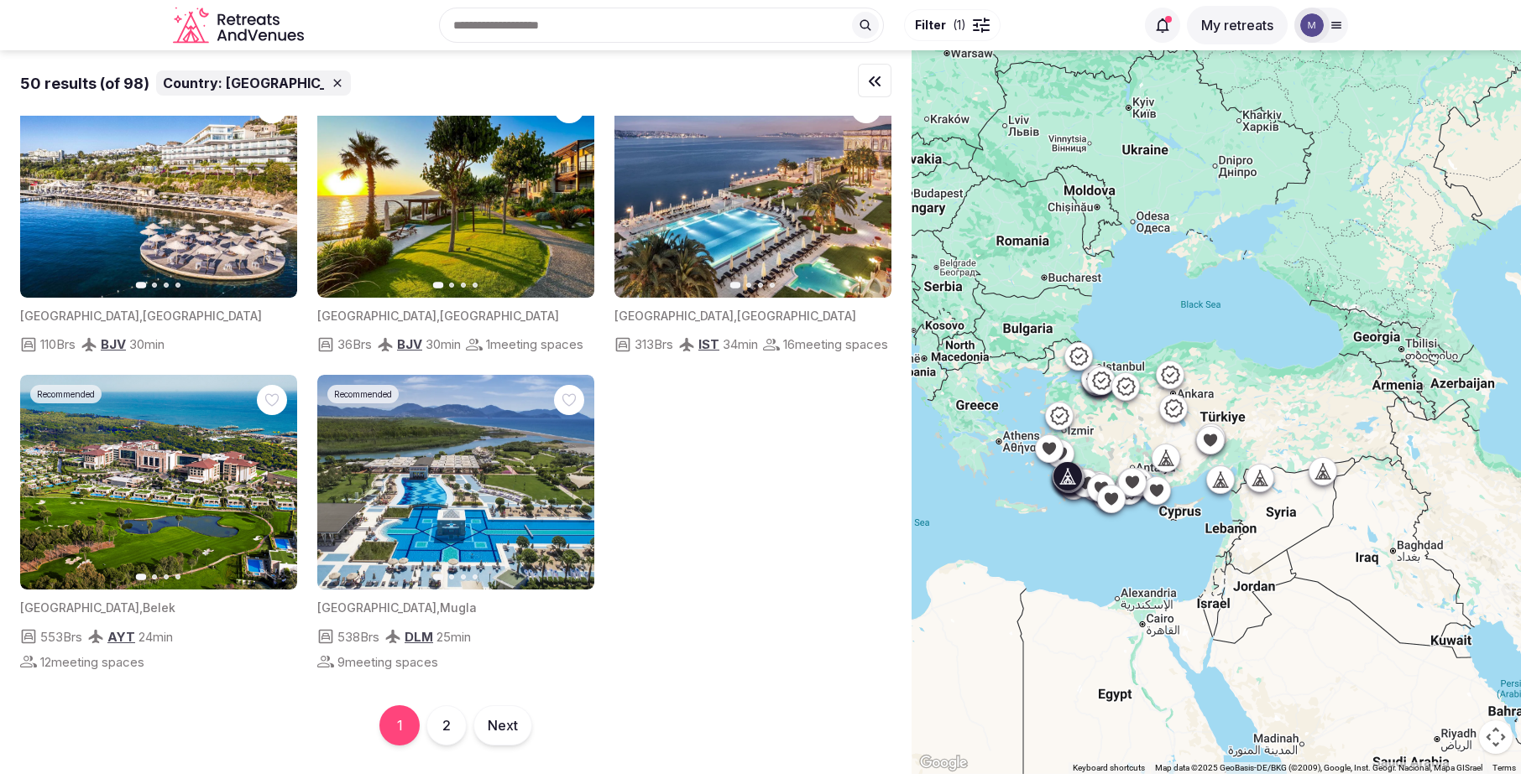
scroll to position [4801, 0]
click at [448, 733] on button "2" at bounding box center [446, 725] width 41 height 41
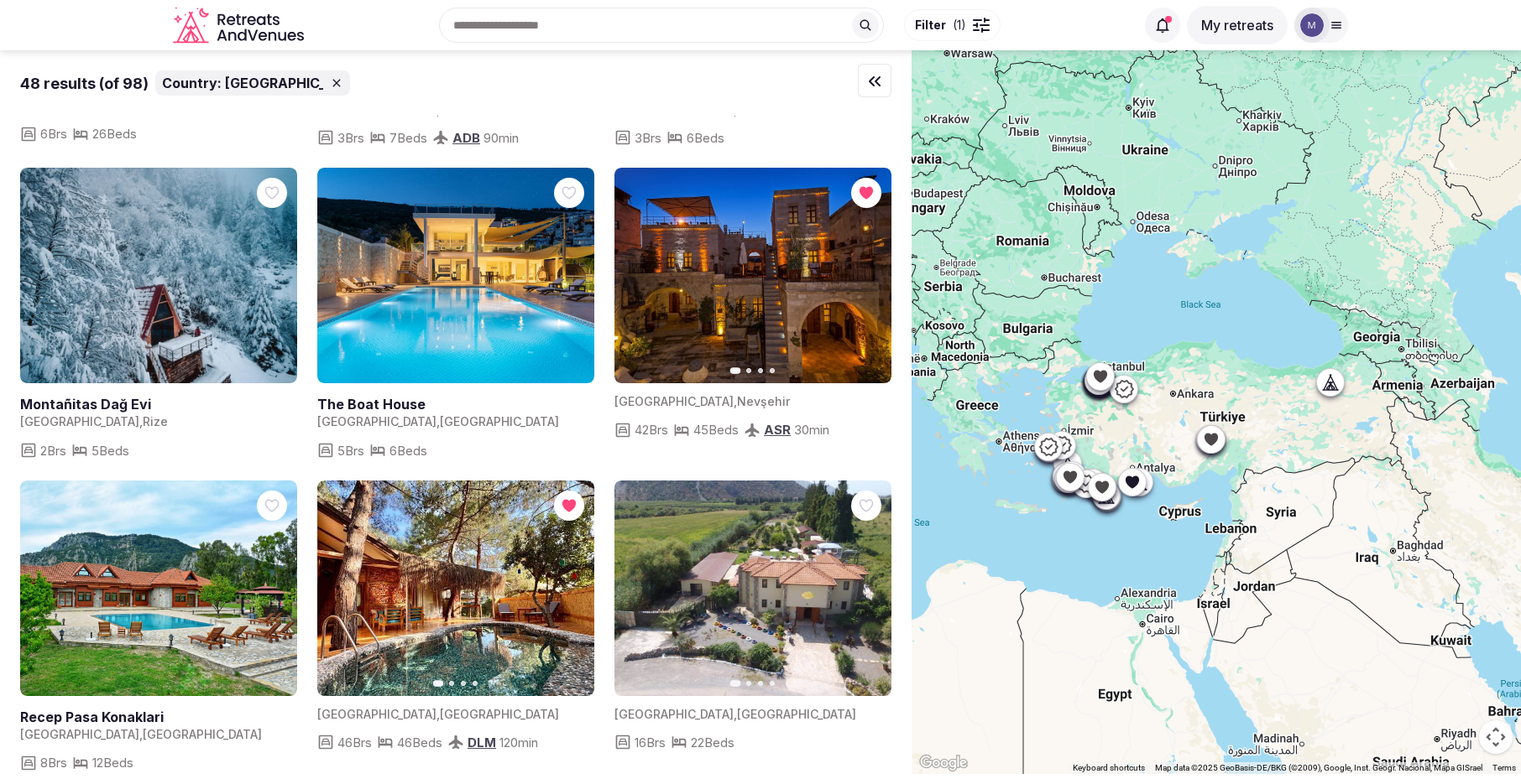
scroll to position [4385, 0]
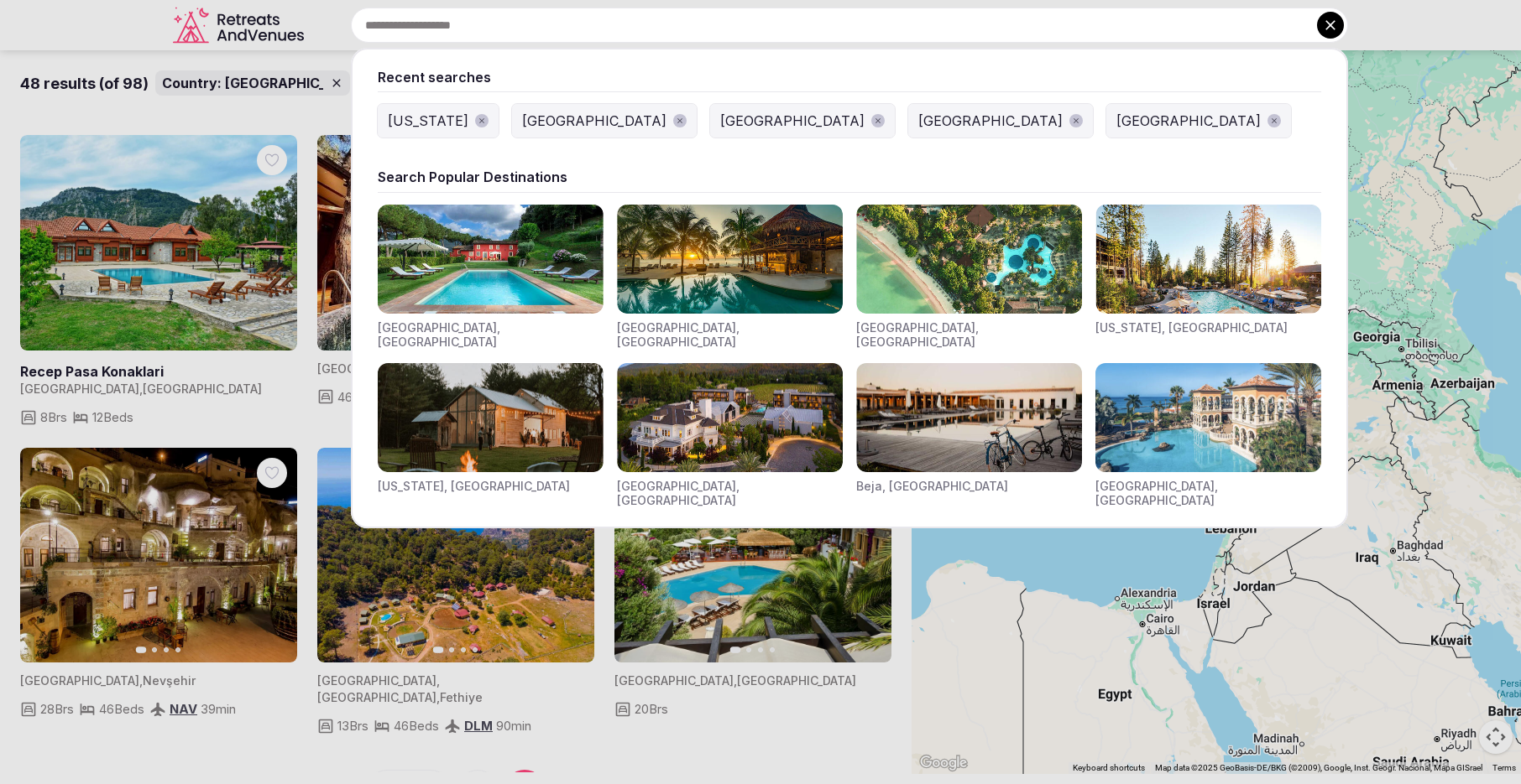
click at [529, 18] on div "Recent searches [US_STATE] [GEOGRAPHIC_DATA] [GEOGRAPHIC_DATA] [GEOGRAPHIC_DATA…" at bounding box center [829, 25] width 1038 height 35
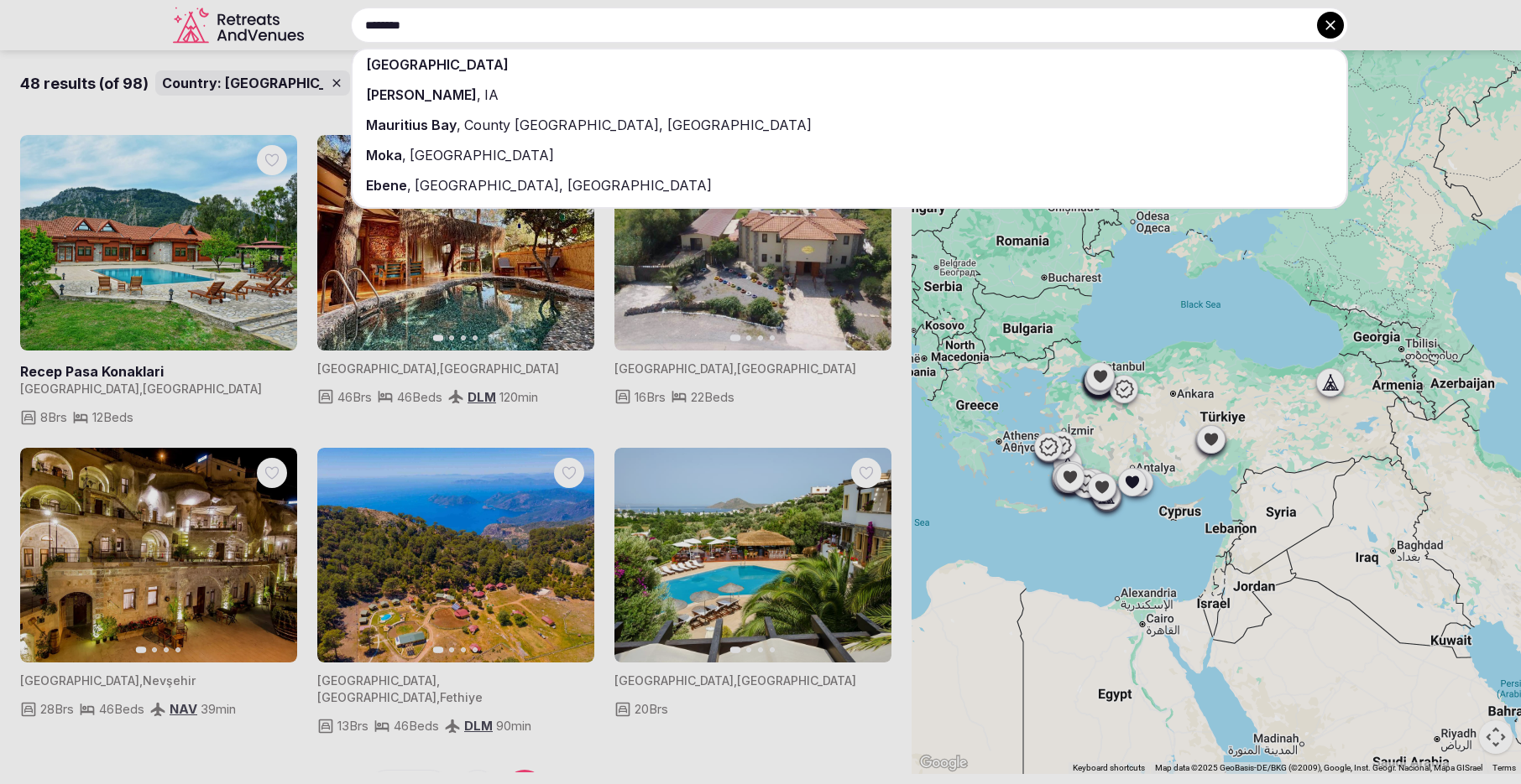
type input "********"
click at [533, 62] on div "[GEOGRAPHIC_DATA]" at bounding box center [850, 65] width 994 height 30
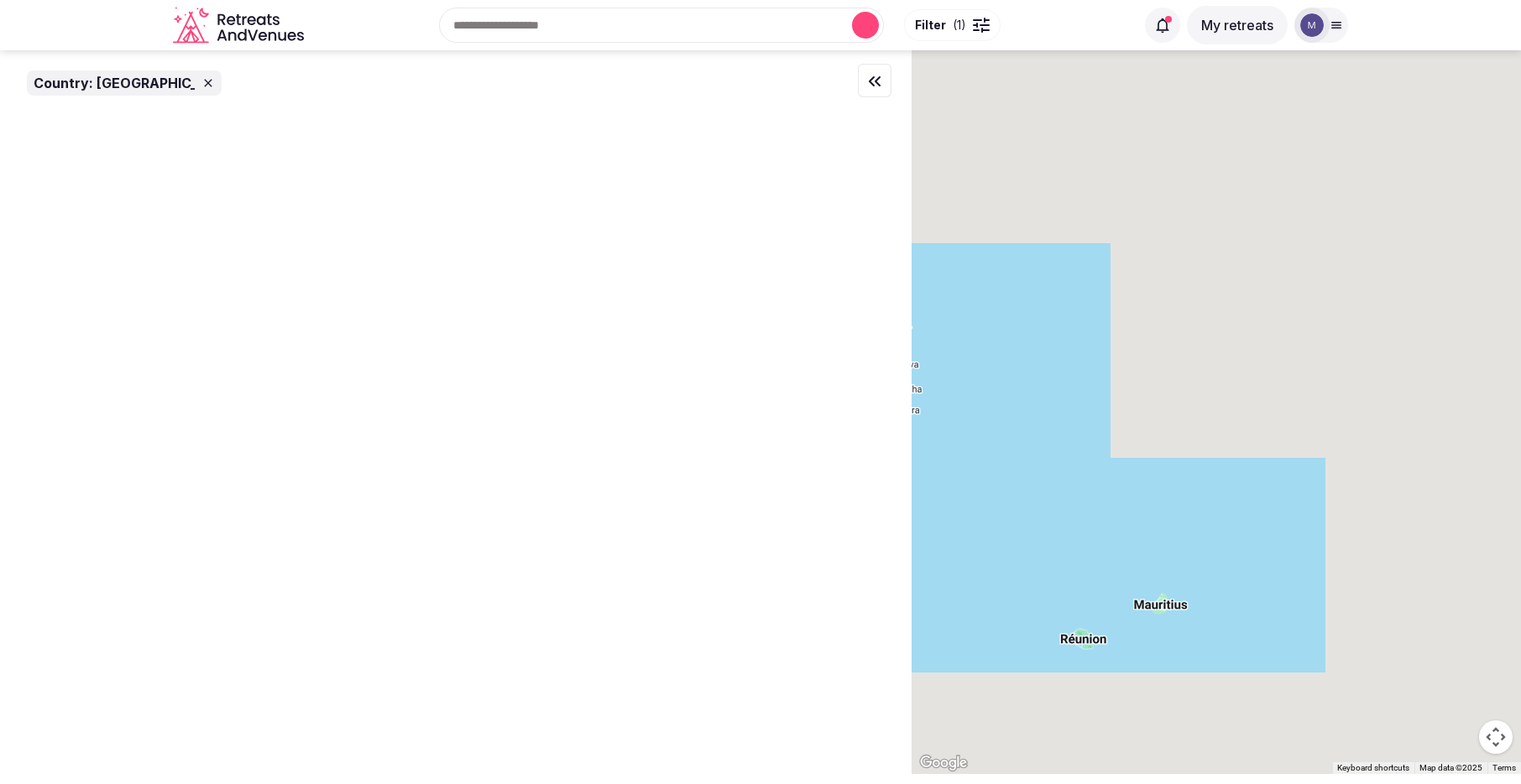
scroll to position [0, 0]
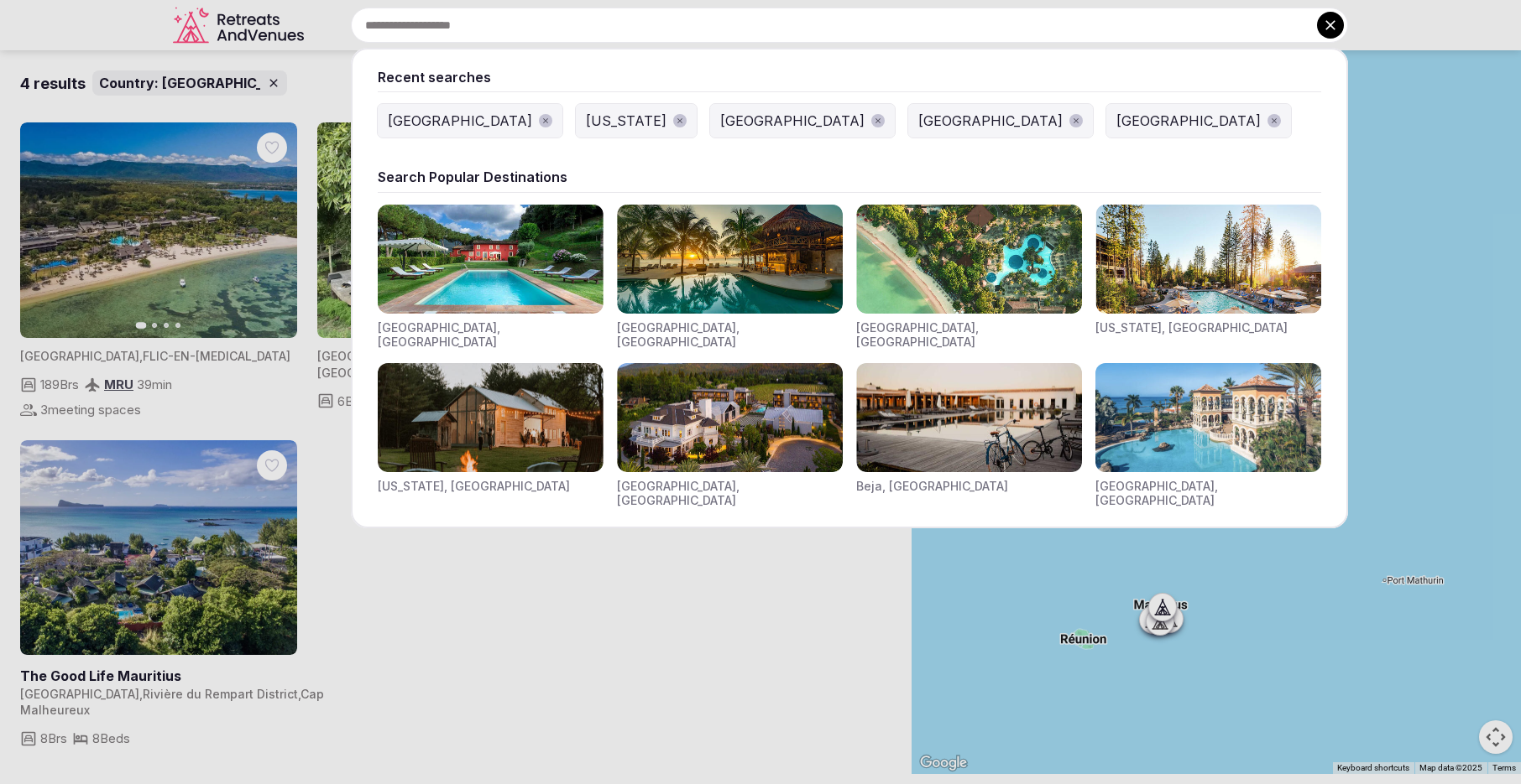
click at [537, 27] on div "Recent searches [GEOGRAPHIC_DATA] [US_STATE] [GEOGRAPHIC_DATA] [GEOGRAPHIC_DATA…" at bounding box center [829, 25] width 1038 height 35
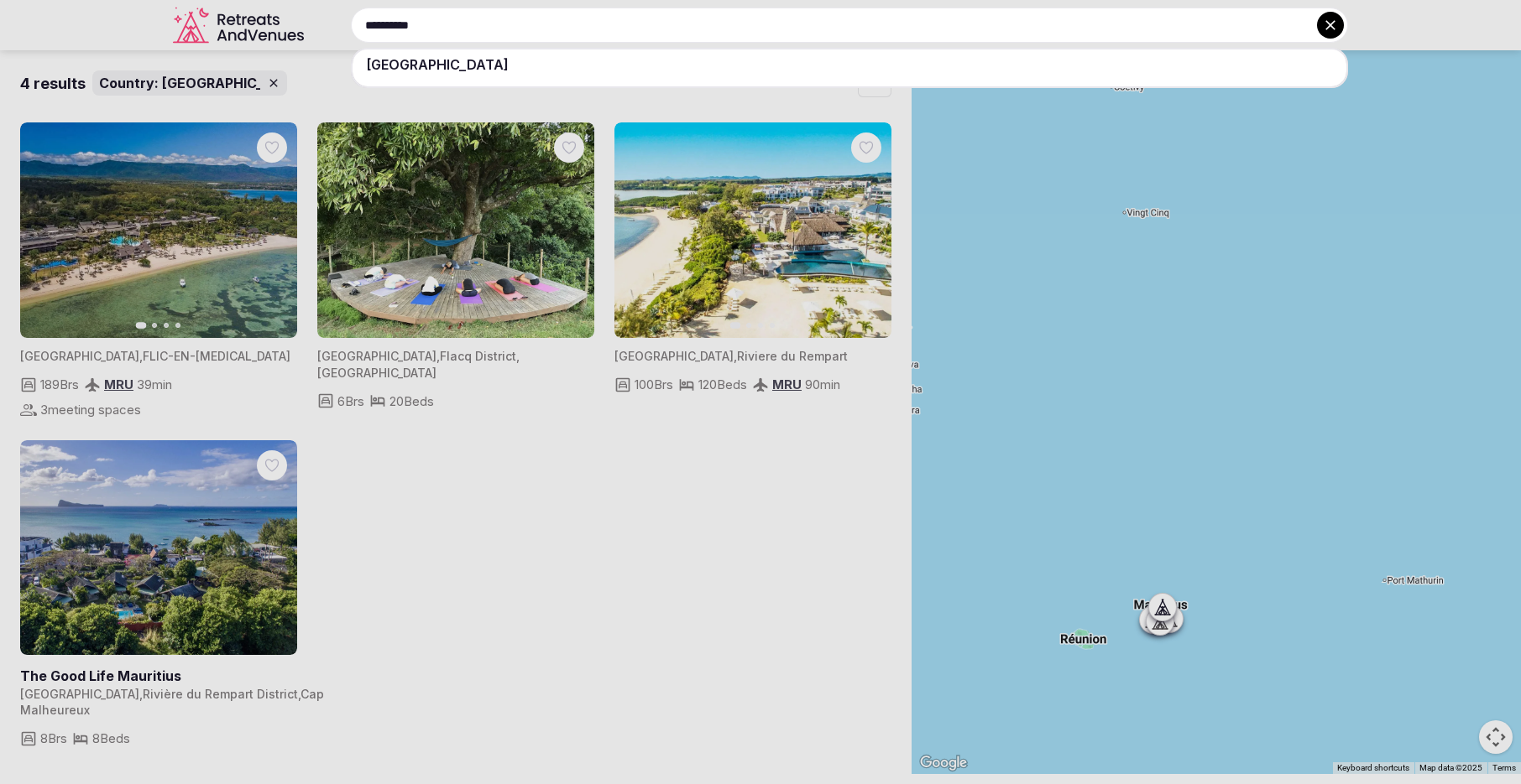
type input "**********"
click at [537, 72] on div "[GEOGRAPHIC_DATA]" at bounding box center [850, 65] width 994 height 30
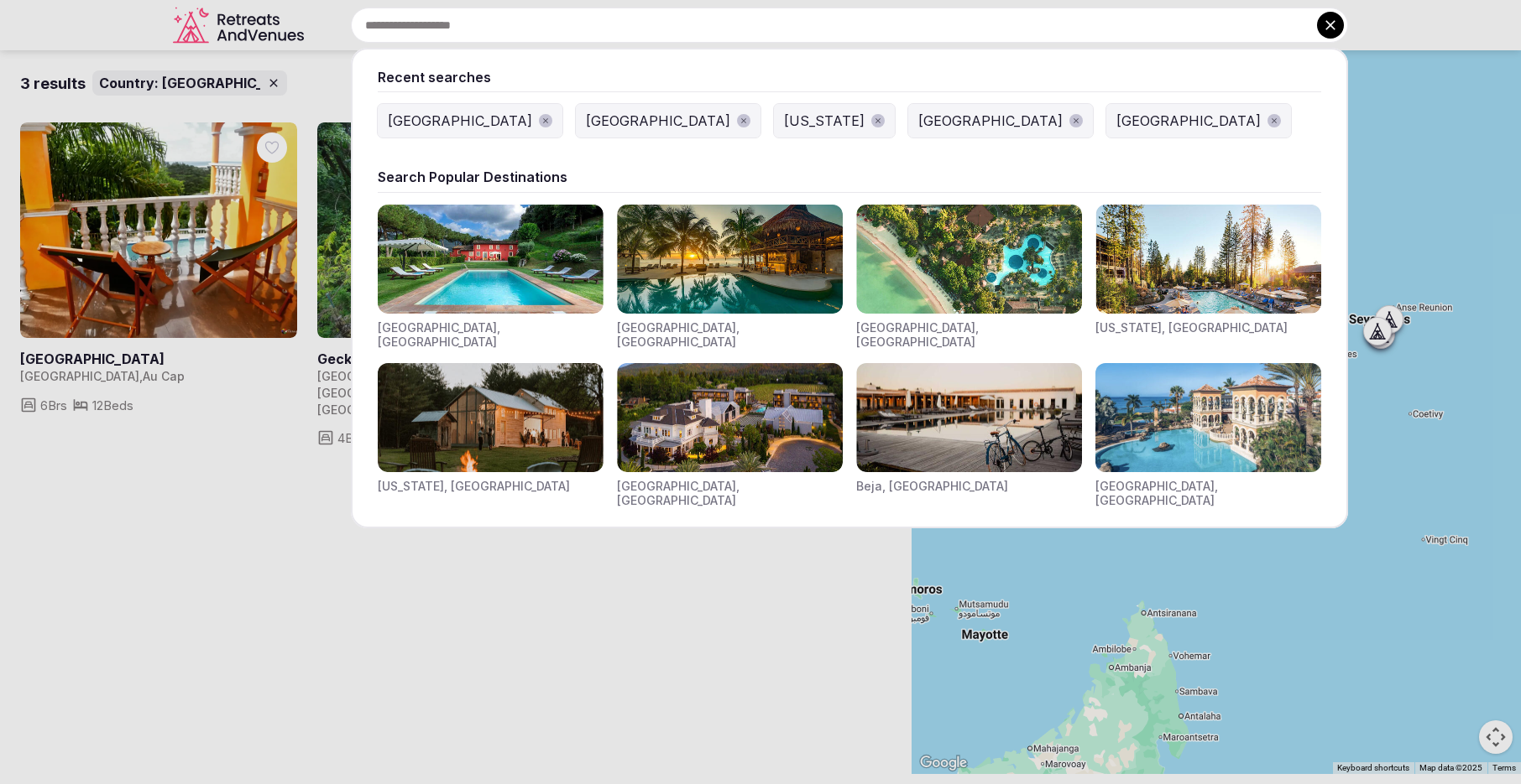
click at [521, 23] on div "Recent searches [GEOGRAPHIC_DATA] [GEOGRAPHIC_DATA] [US_STATE] [GEOGRAPHIC_DATA…" at bounding box center [829, 25] width 1038 height 35
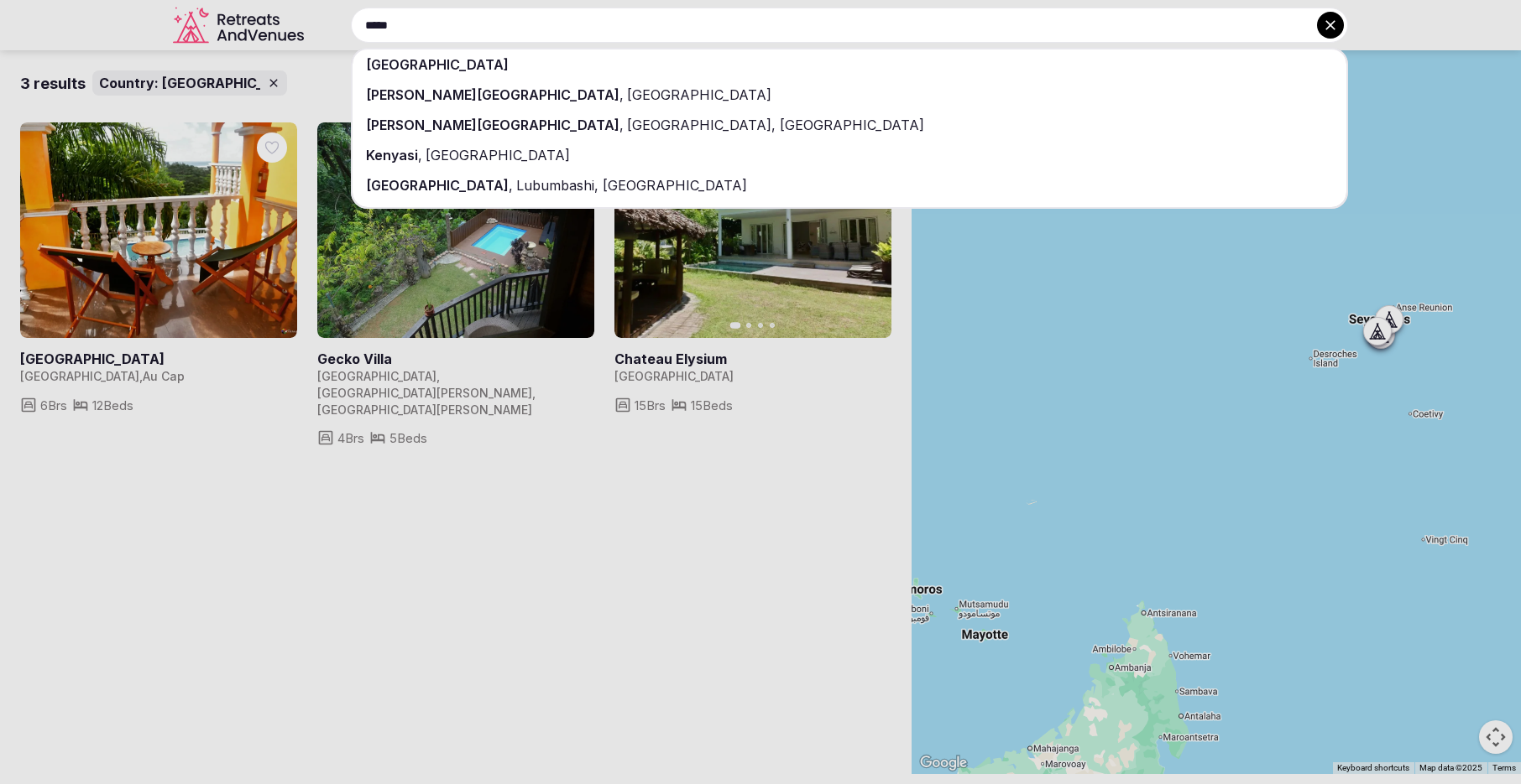
type input "*****"
click at [528, 82] on div "[PERSON_NAME][GEOGRAPHIC_DATA] , [GEOGRAPHIC_DATA]" at bounding box center [850, 94] width 994 height 30
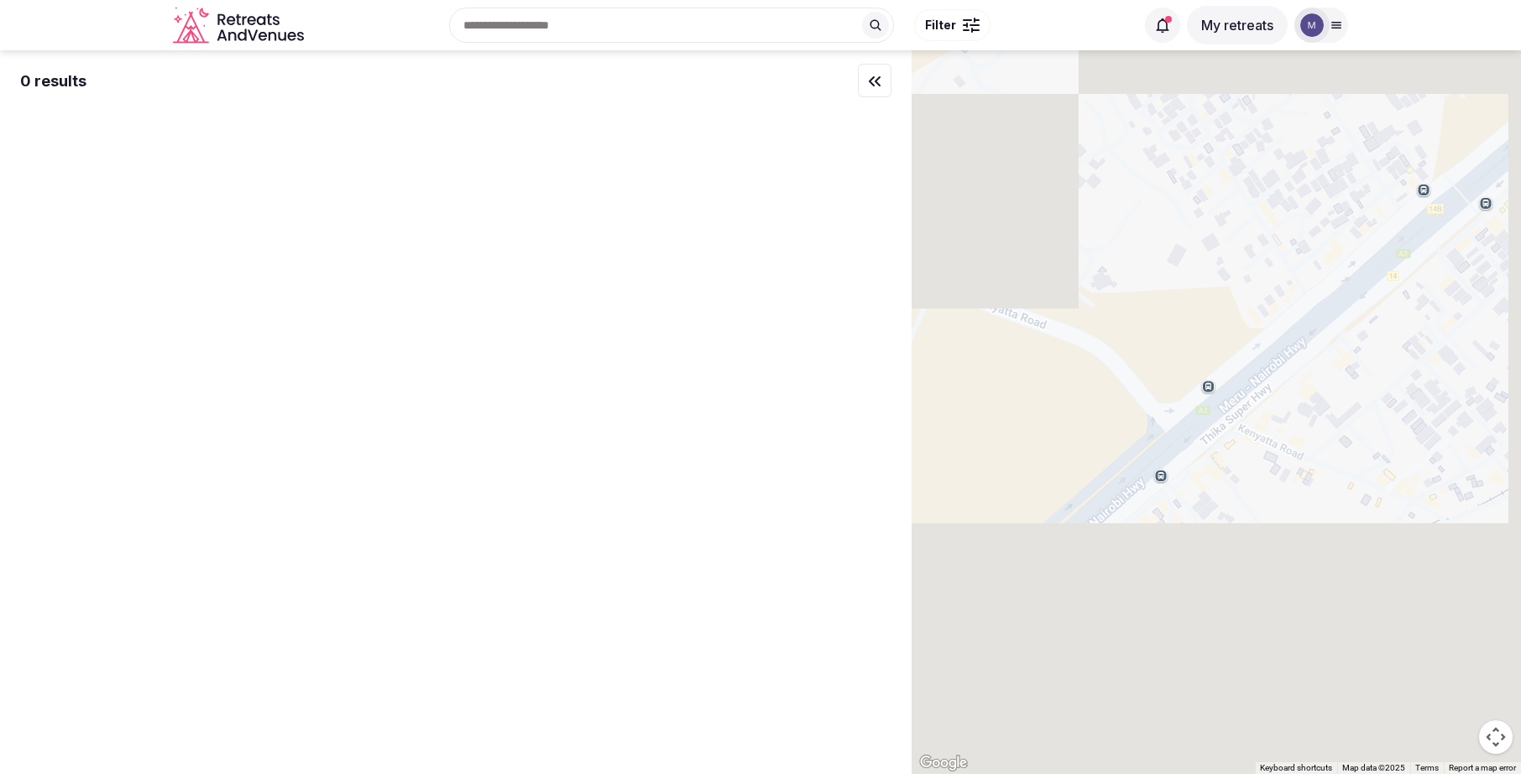
click at [504, 25] on div "Recent searches [PERSON_NAME][GEOGRAPHIC_DATA] [GEOGRAPHIC_DATA] [GEOGRAPHIC_DA…" at bounding box center [722, 25] width 824 height 73
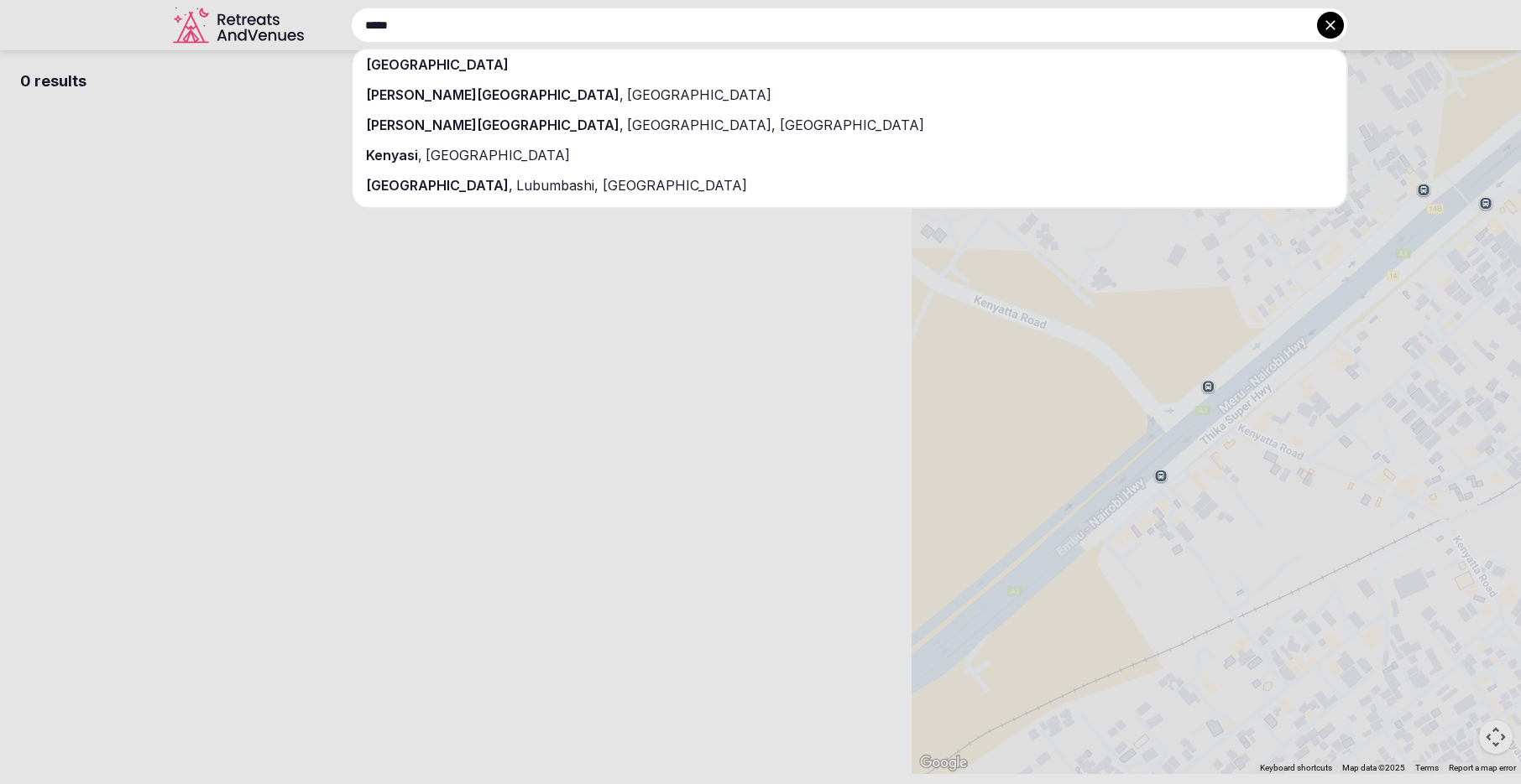
type input "*****"
click at [503, 69] on div "[GEOGRAPHIC_DATA]" at bounding box center [850, 65] width 994 height 30
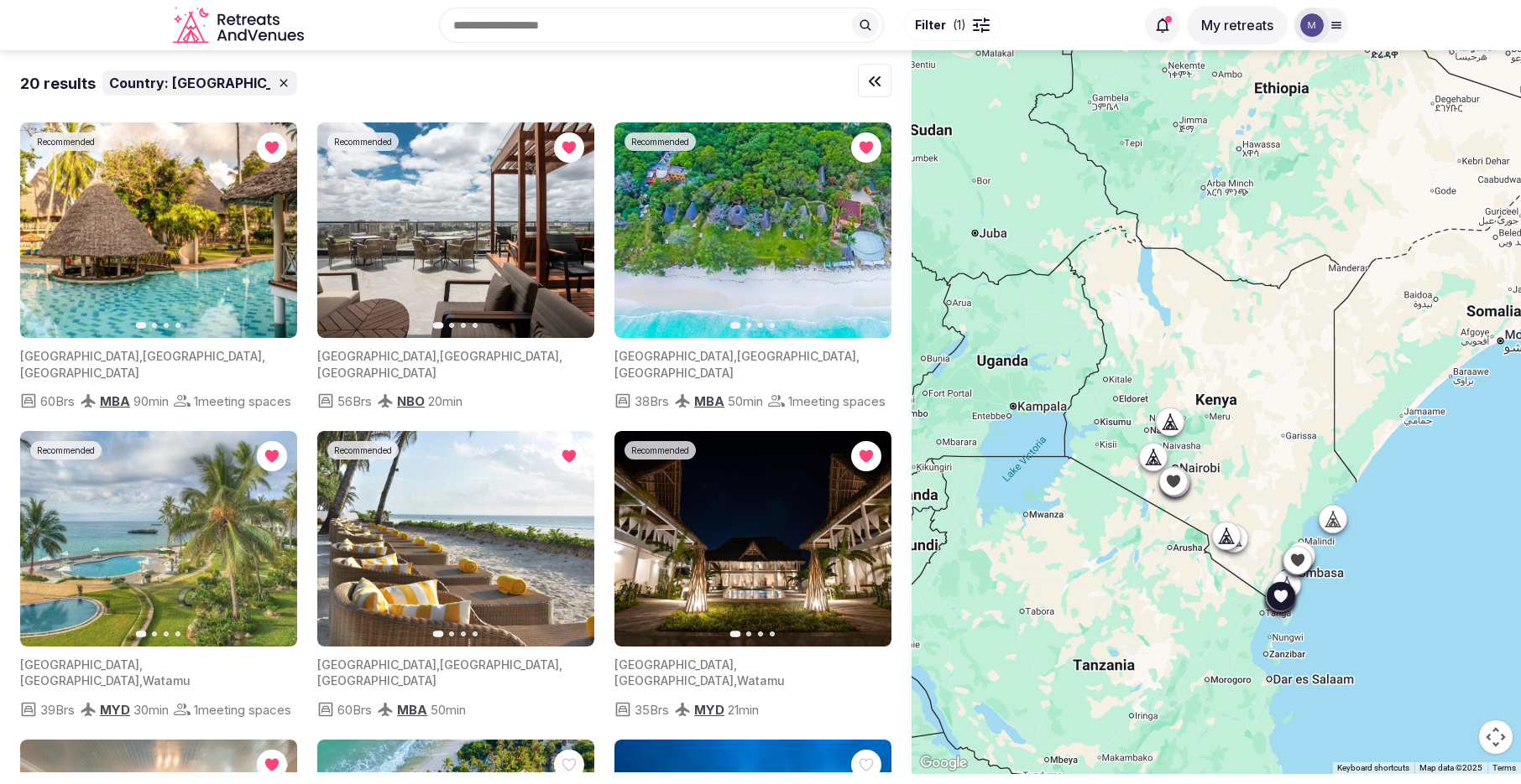
click at [272, 224] on icon "button" at bounding box center [274, 231] width 14 height 14
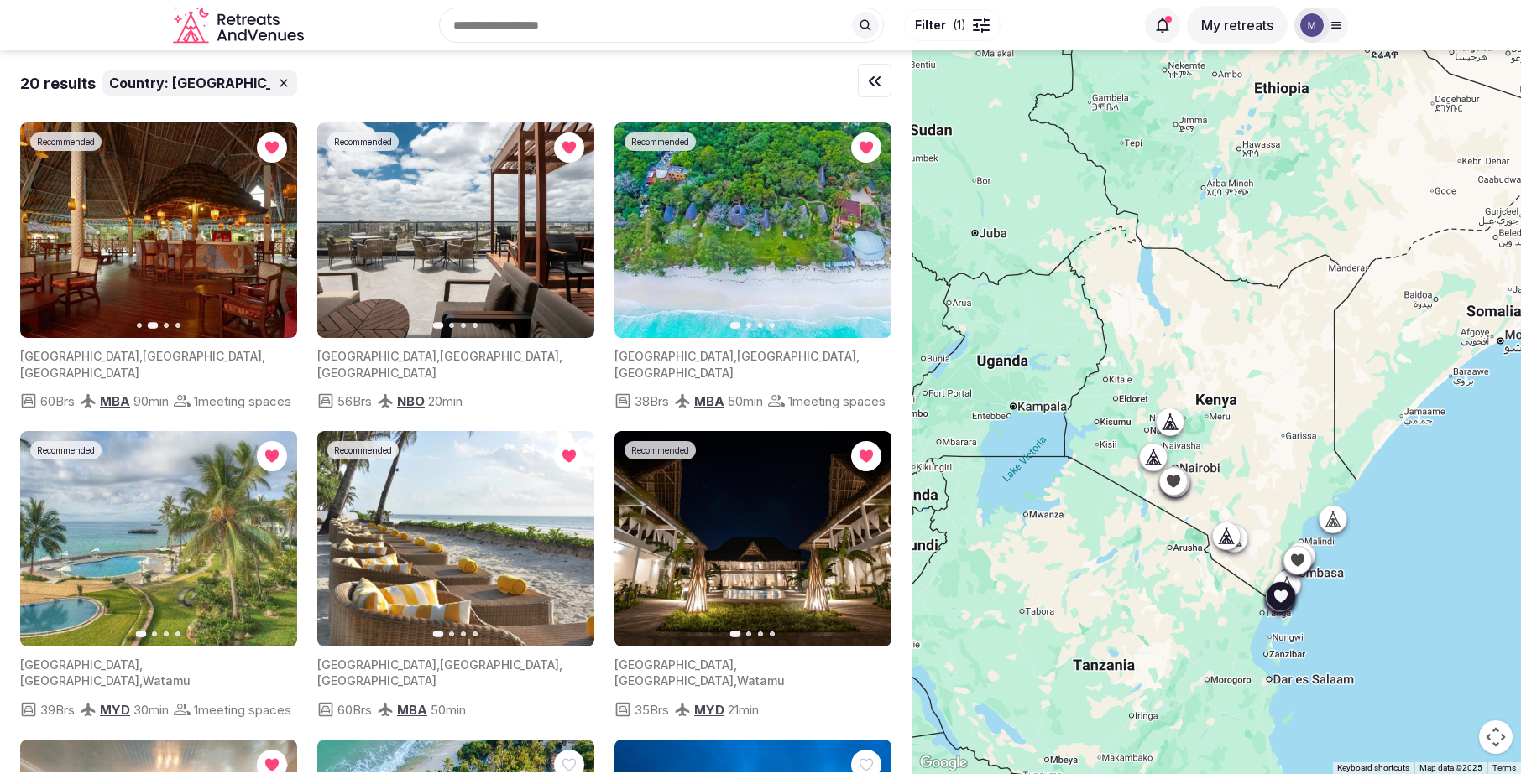
click at [272, 224] on icon "button" at bounding box center [274, 231] width 14 height 14
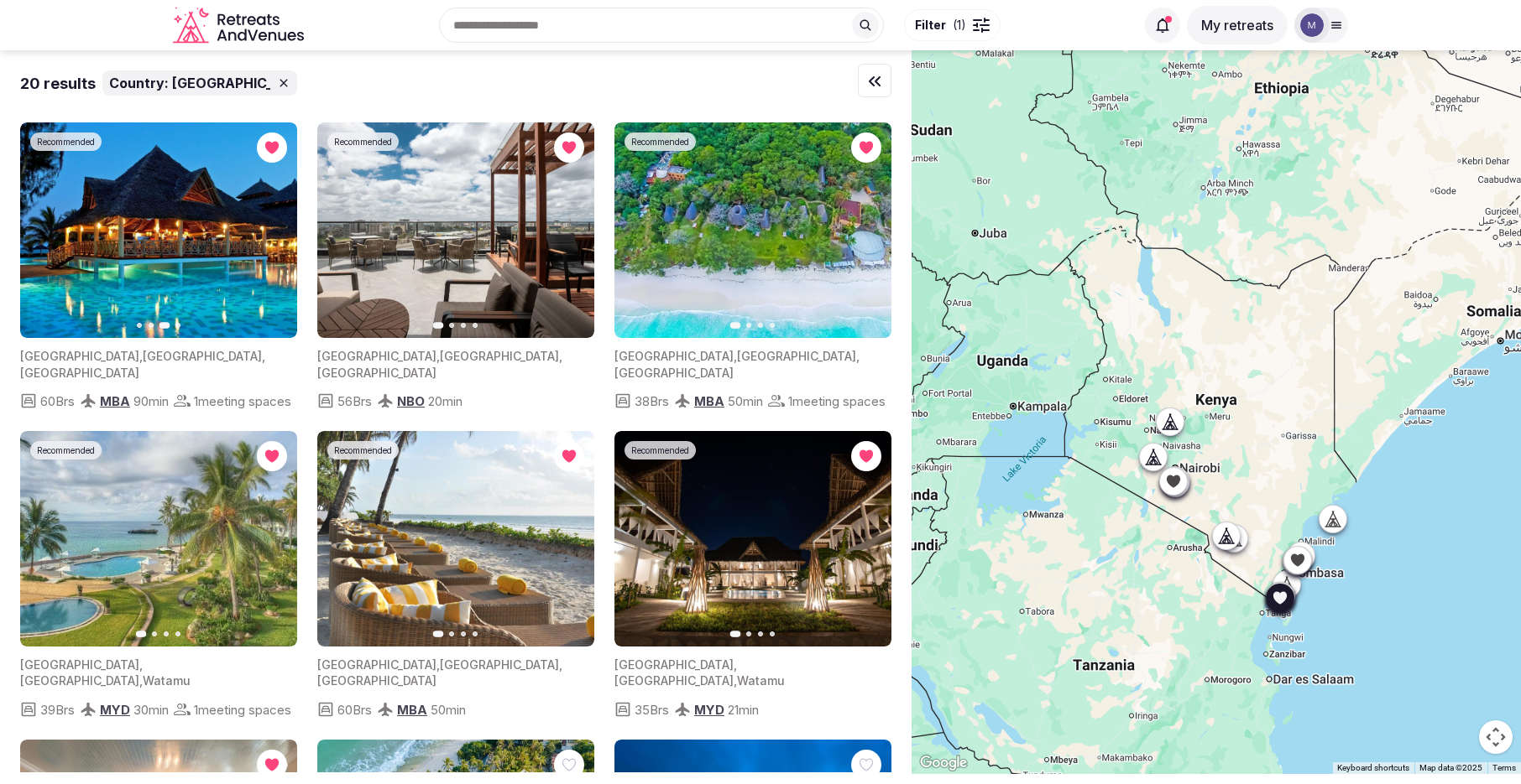
click at [868, 235] on icon "button" at bounding box center [868, 231] width 14 height 14
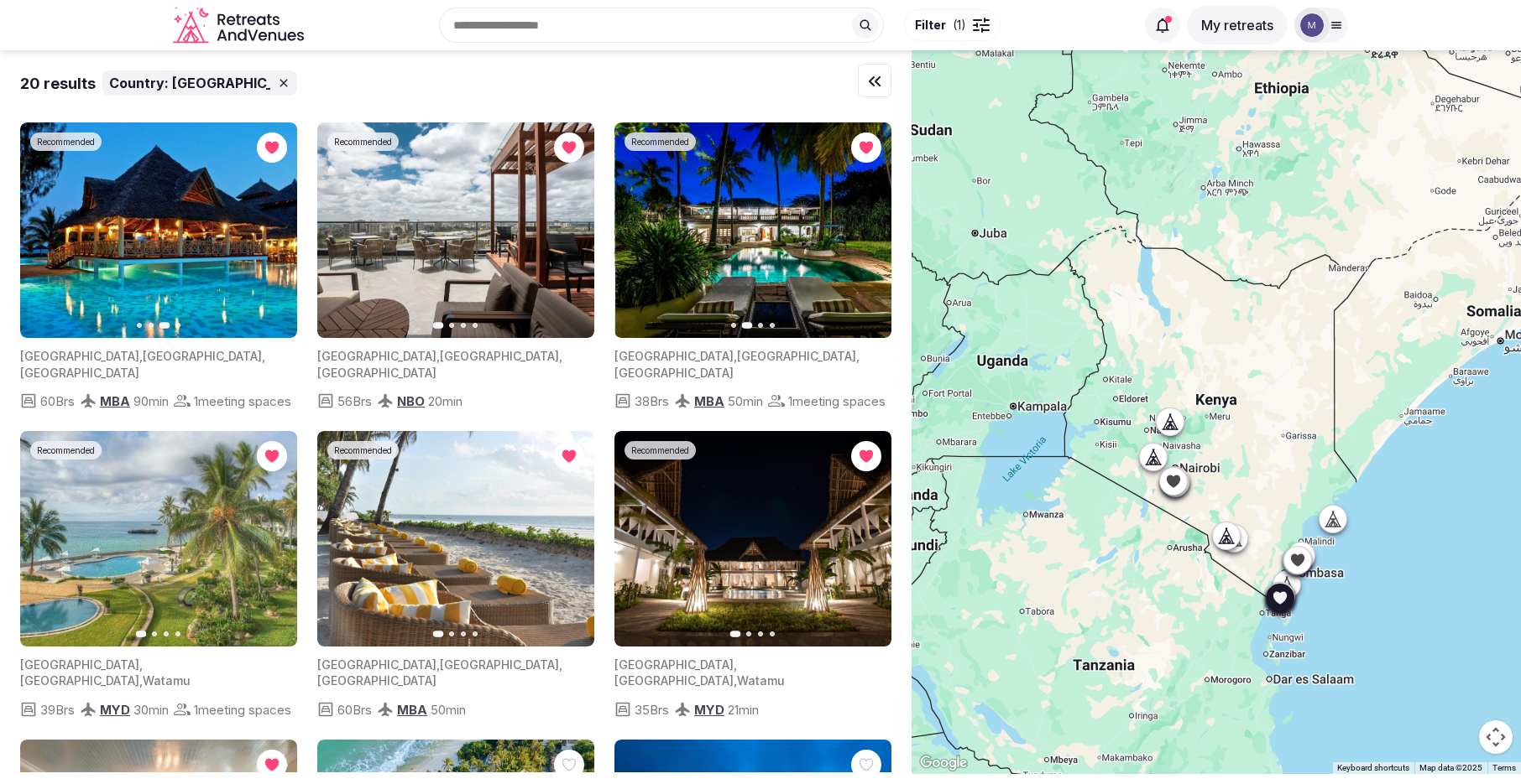
click at [868, 235] on icon "button" at bounding box center [868, 231] width 14 height 14
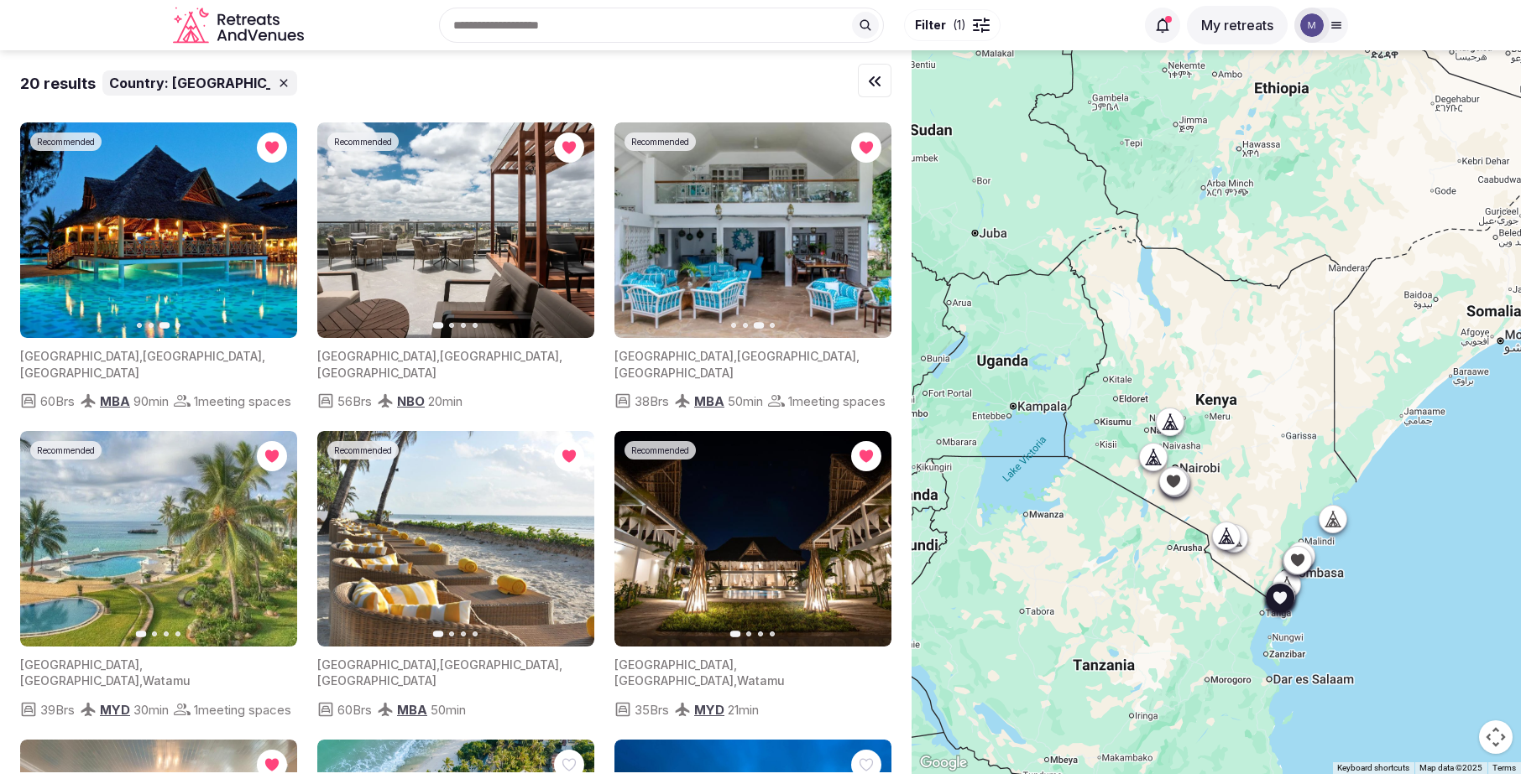
click at [868, 235] on icon "button" at bounding box center [868, 231] width 14 height 14
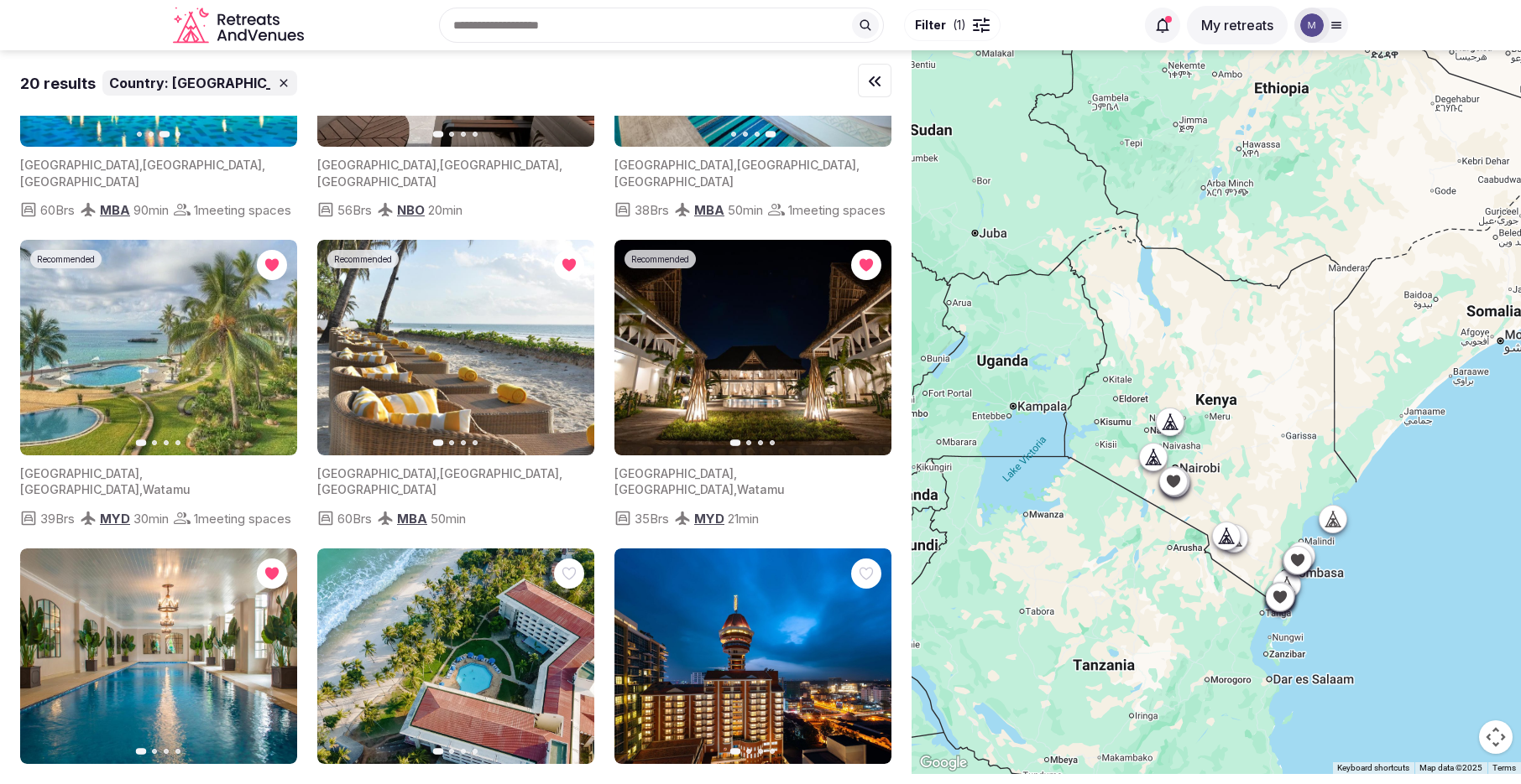
scroll to position [639, 0]
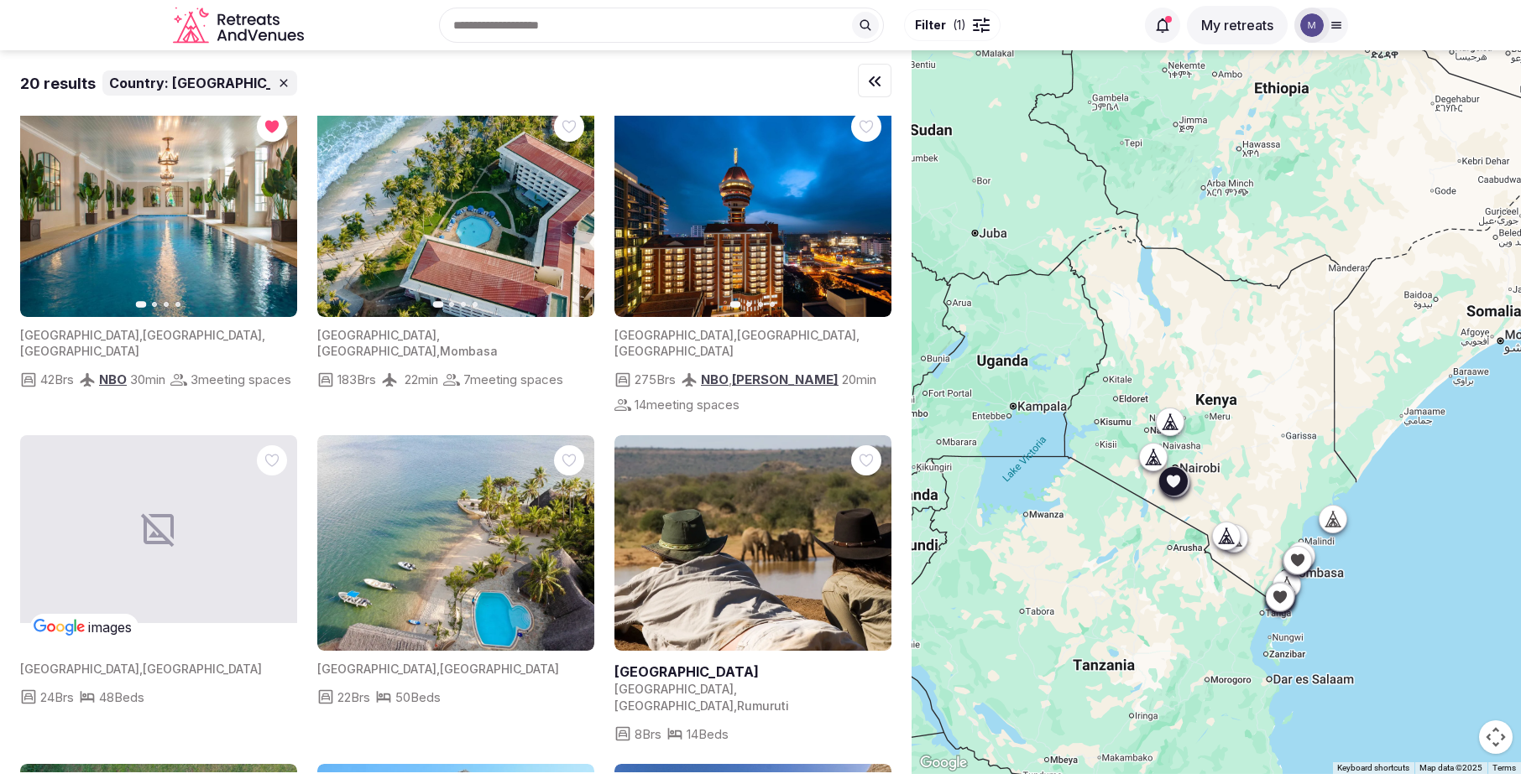
click at [272, 215] on icon "button" at bounding box center [274, 209] width 7 height 12
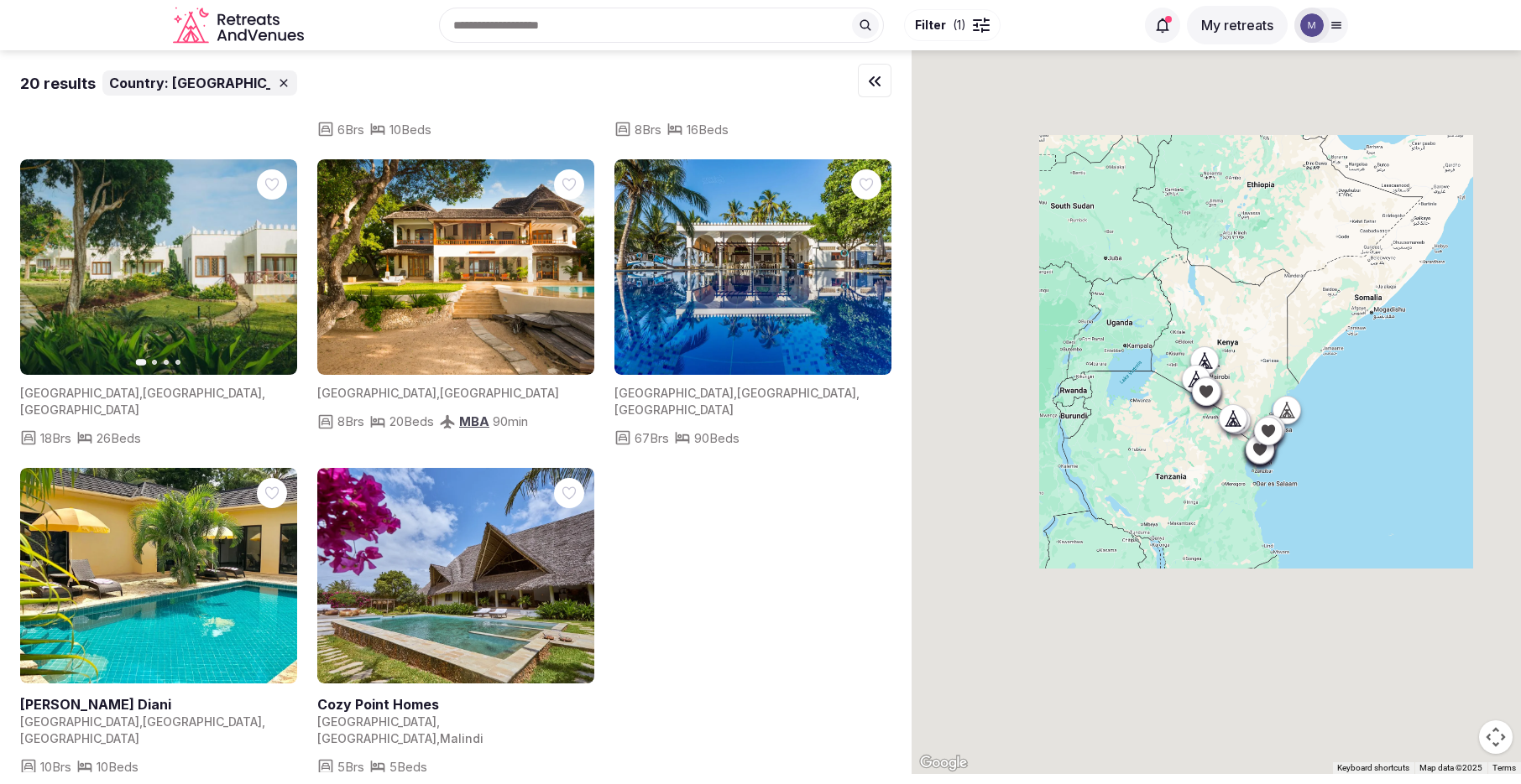
scroll to position [0, 0]
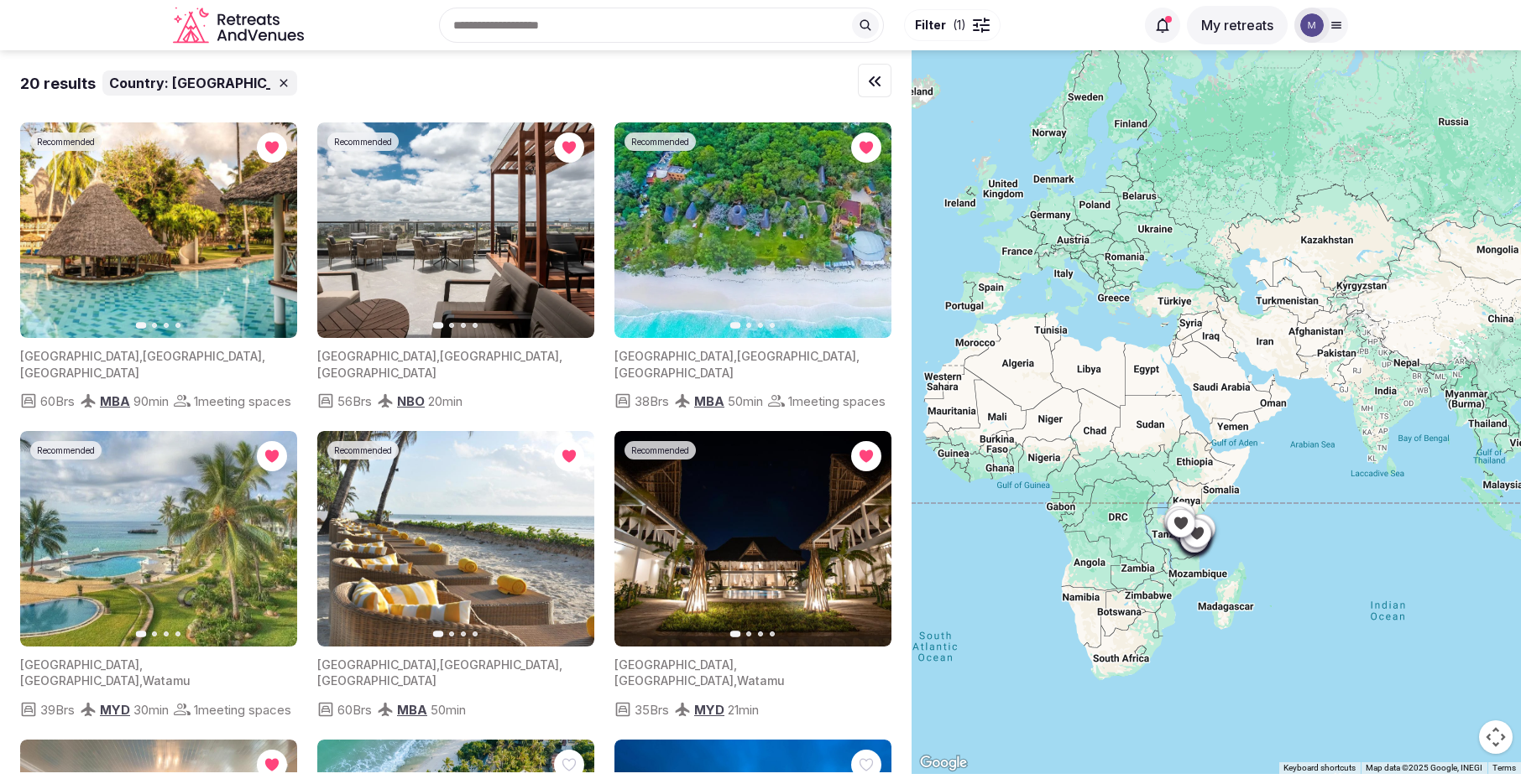
drag, startPoint x: 1175, startPoint y: 245, endPoint x: 1064, endPoint y: 408, distance: 197.2
click at [1064, 408] on div at bounding box center [1216, 412] width 609 height 724
